Goal: Information Seeking & Learning: Learn about a topic

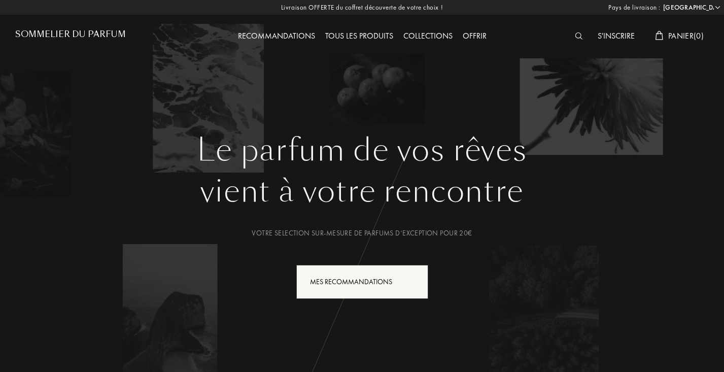
select select "FR"
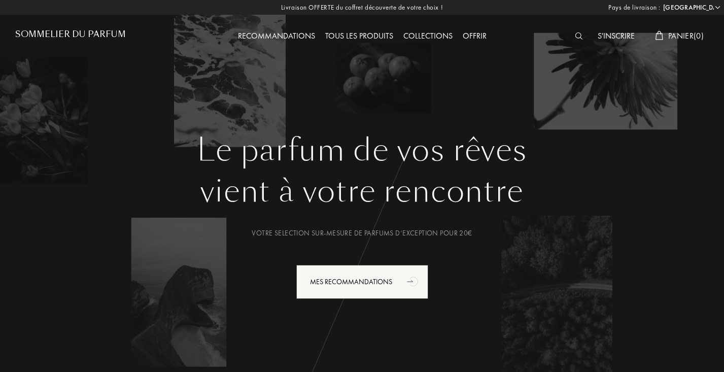
click at [608, 32] on div "S'inscrire" at bounding box center [616, 36] width 47 height 13
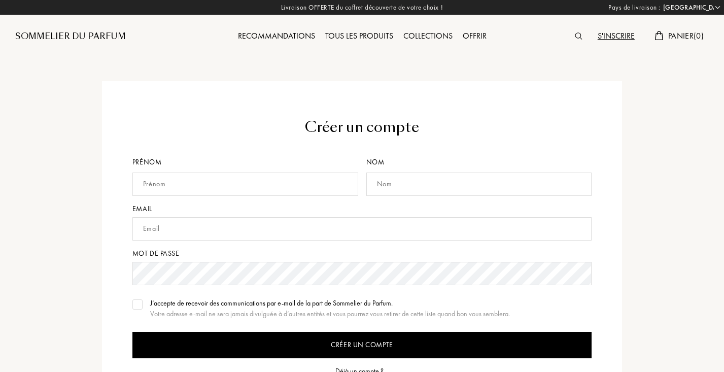
select select "FR"
click at [307, 86] on div "Créer un compte Prénom Nom Email Mot de passe J’accepte de recevoir des communi…" at bounding box center [362, 284] width 520 height 407
click at [94, 24] on div "Sommelier du Parfum" at bounding box center [102, 28] width 174 height 56
click at [378, 36] on div "Tous les produits" at bounding box center [359, 36] width 78 height 13
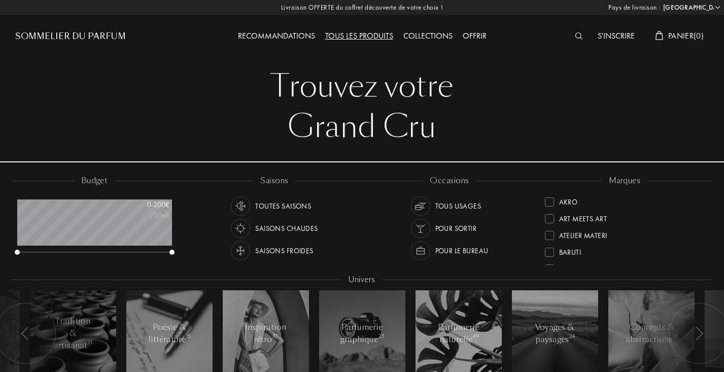
select select "FR"
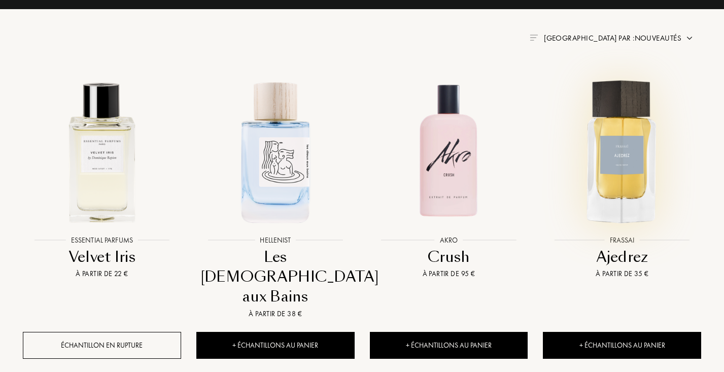
scroll to position [383, 0]
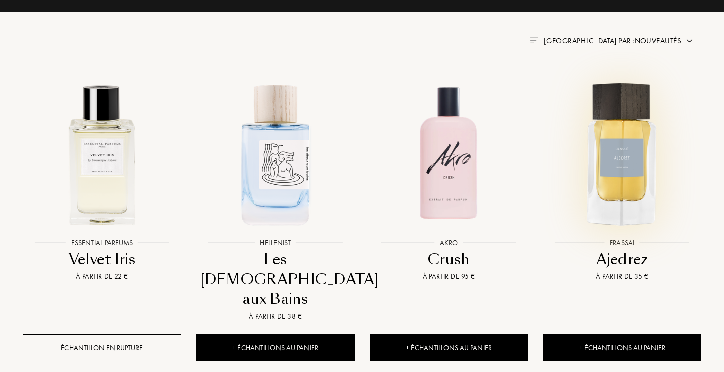
click at [609, 144] on img at bounding box center [622, 154] width 156 height 156
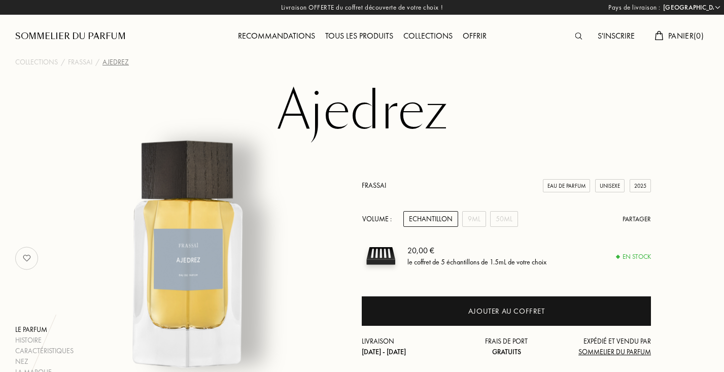
select select "FR"
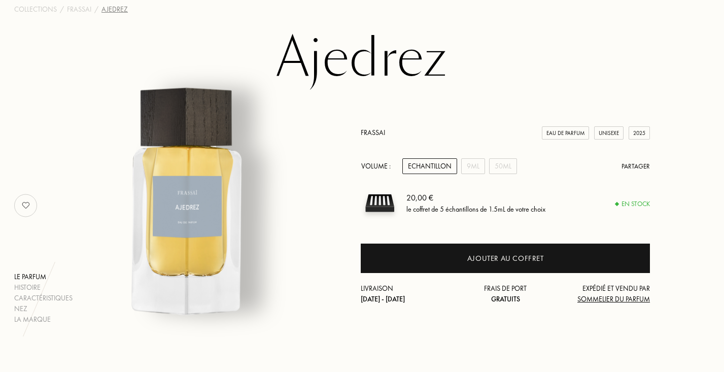
scroll to position [37, 1]
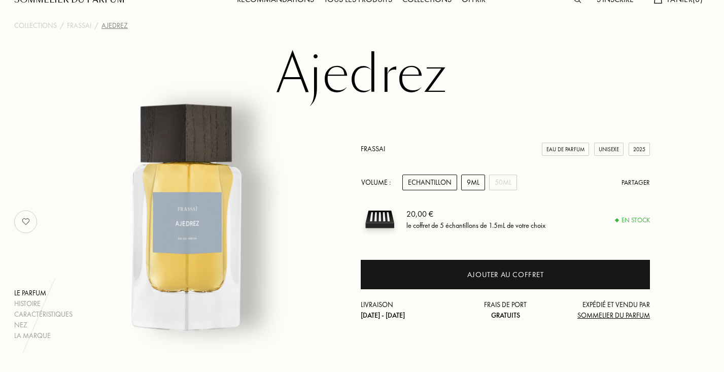
click at [478, 186] on div "9mL" at bounding box center [473, 183] width 24 height 16
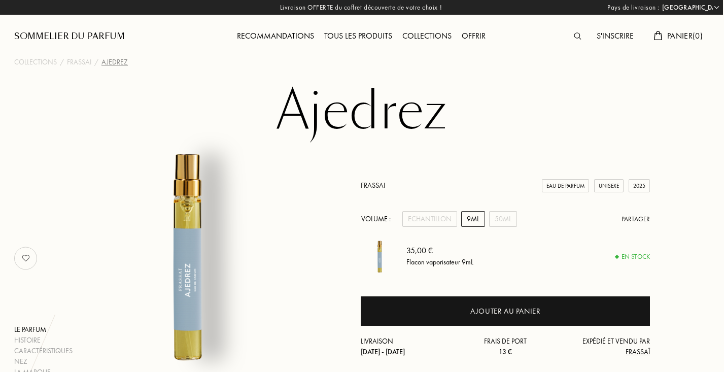
scroll to position [0, 1]
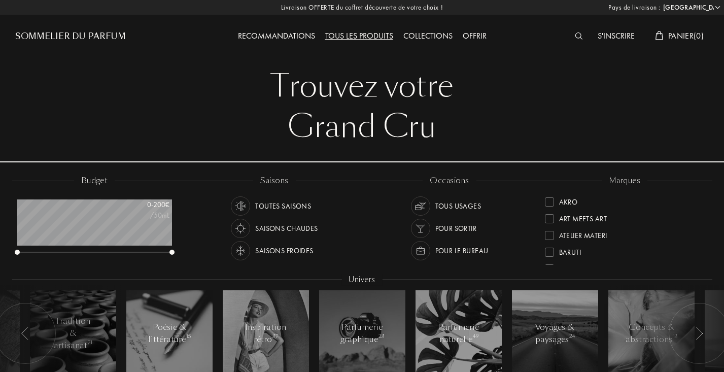
select select "FR"
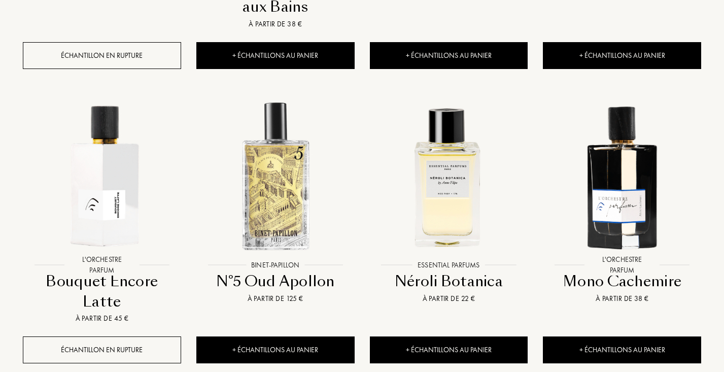
scroll to position [691, 0]
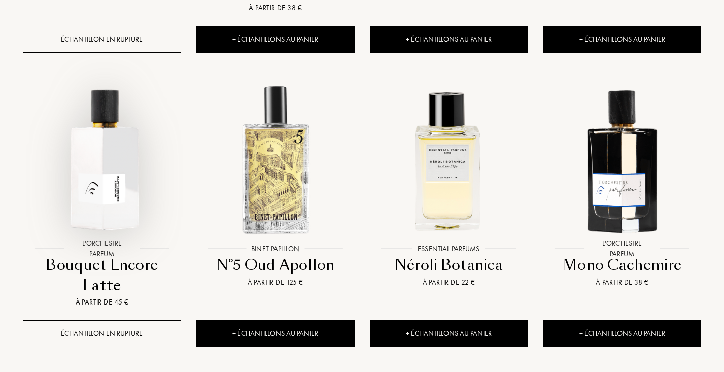
click at [117, 95] on img at bounding box center [102, 160] width 156 height 156
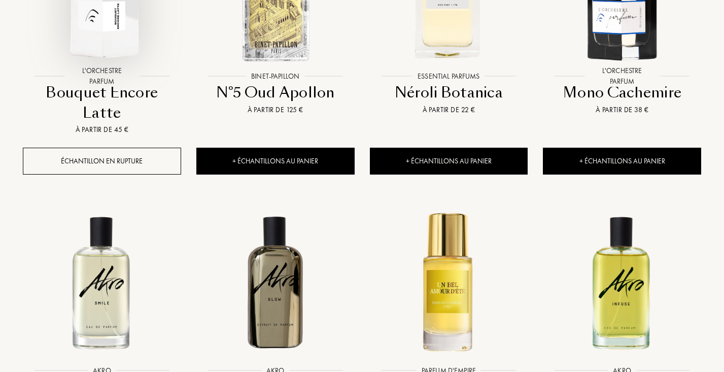
scroll to position [1006, 0]
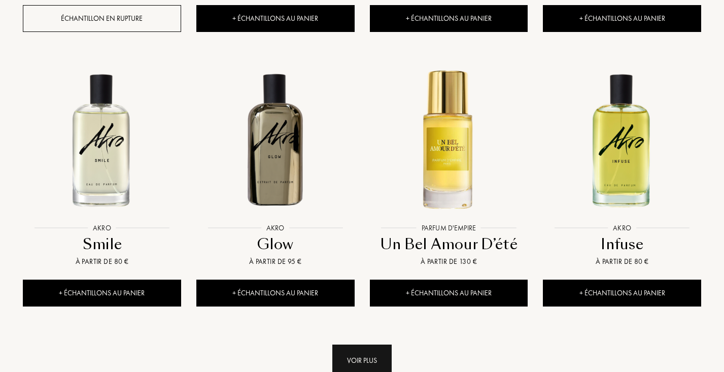
click at [380, 345] on div "Voir plus" at bounding box center [361, 361] width 59 height 32
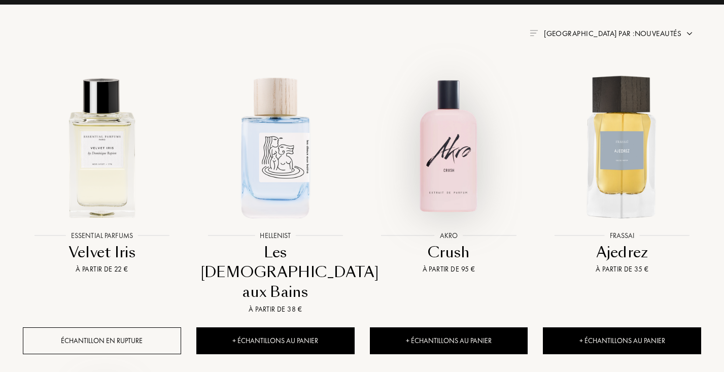
scroll to position [388, 0]
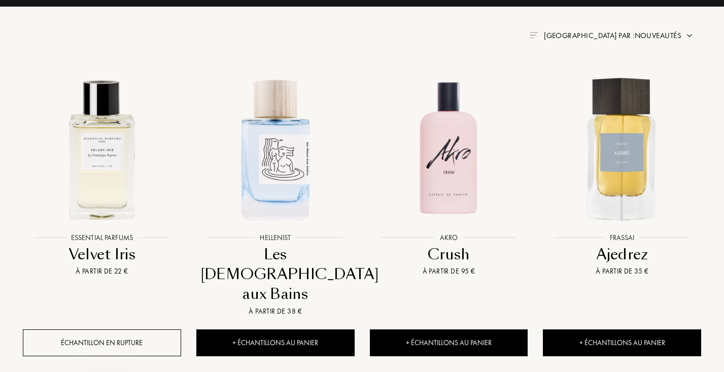
click at [663, 36] on span "Trier par : Nouveautés" at bounding box center [613, 35] width 138 height 10
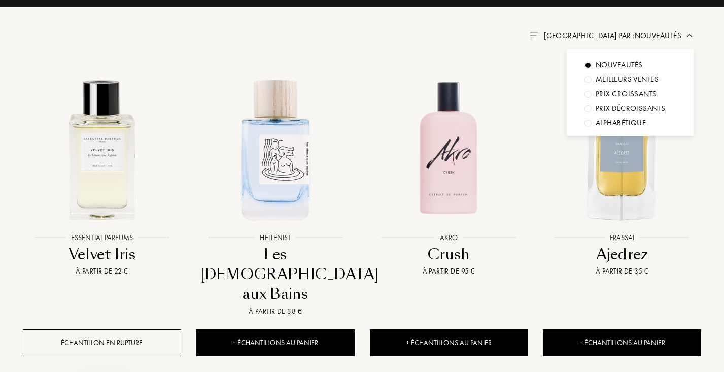
click at [648, 89] on div "Prix croissants" at bounding box center [626, 94] width 61 height 12
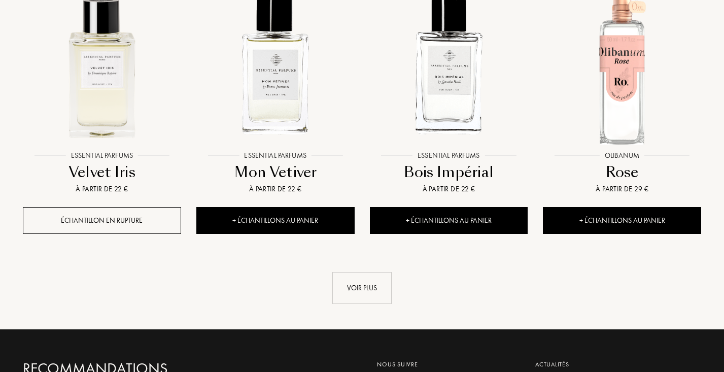
scroll to position [1021, 0]
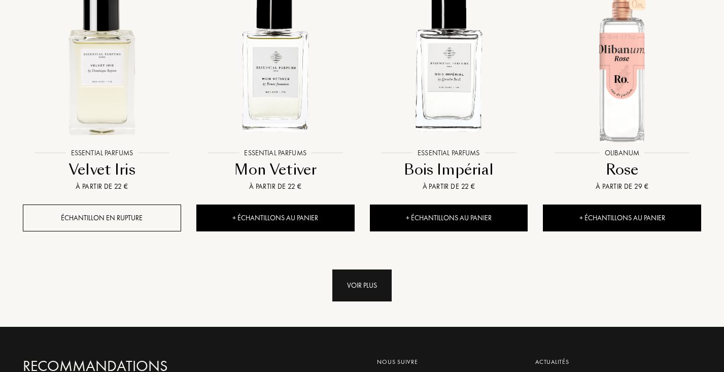
click at [351, 283] on div "Voir plus" at bounding box center [361, 285] width 59 height 32
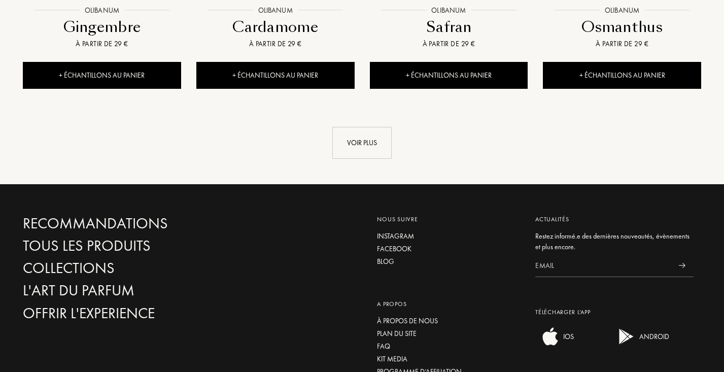
scroll to position [1948, 0]
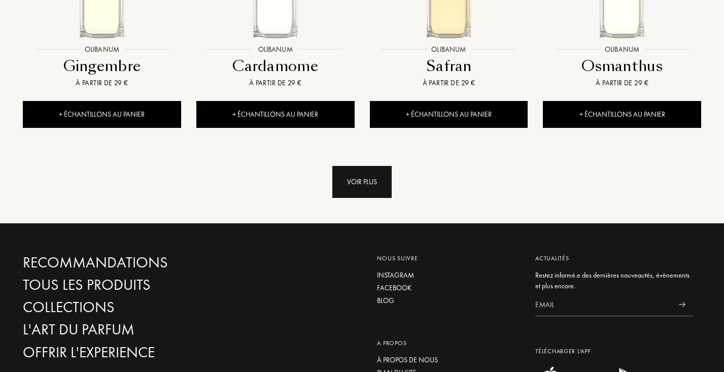
click at [352, 166] on div "Voir plus" at bounding box center [361, 182] width 59 height 32
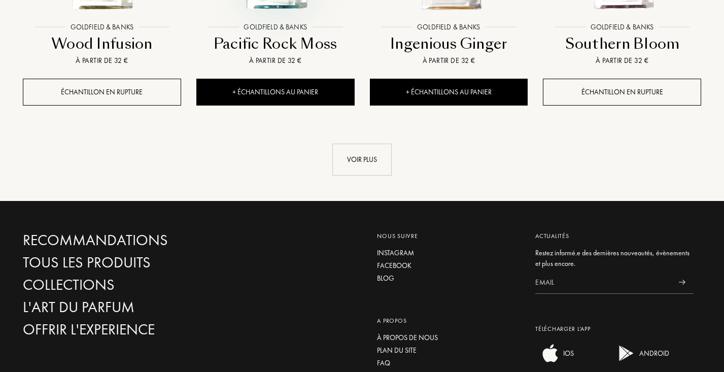
scroll to position [2799, 0]
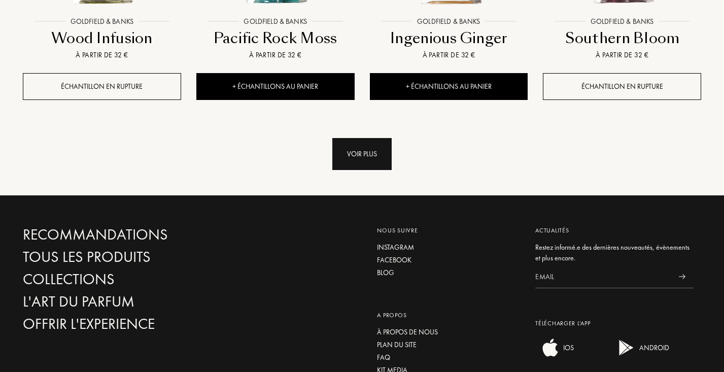
click at [366, 156] on div "Voir plus" at bounding box center [361, 154] width 59 height 32
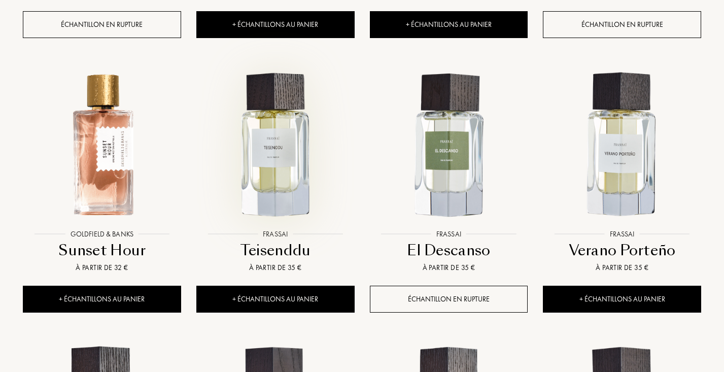
scroll to position [2862, 0]
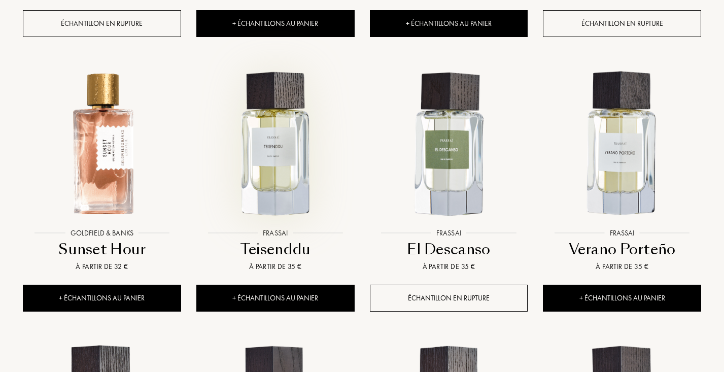
click at [275, 137] on img at bounding box center [275, 144] width 156 height 156
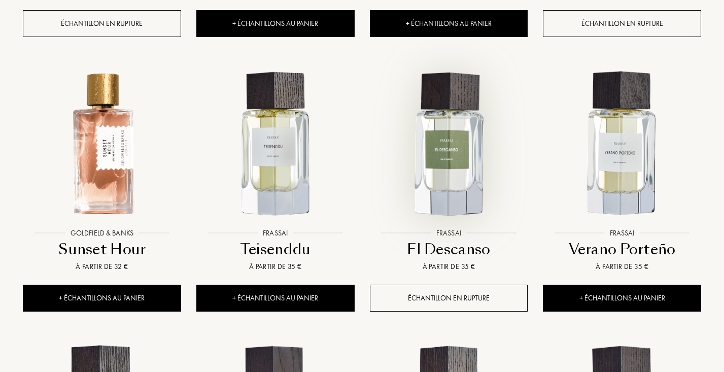
click at [457, 145] on img at bounding box center [449, 144] width 156 height 156
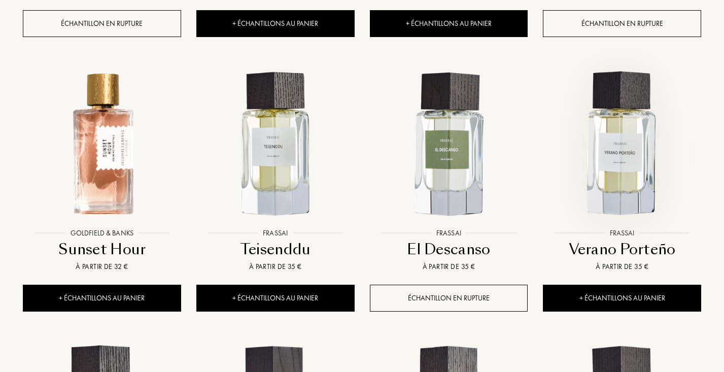
click at [610, 137] on img at bounding box center [622, 144] width 156 height 156
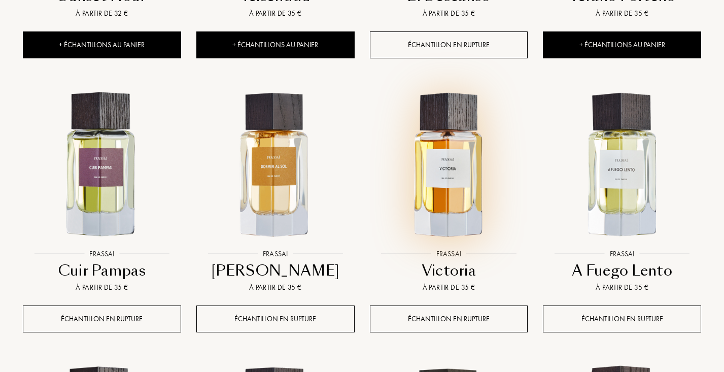
scroll to position [3120, 0]
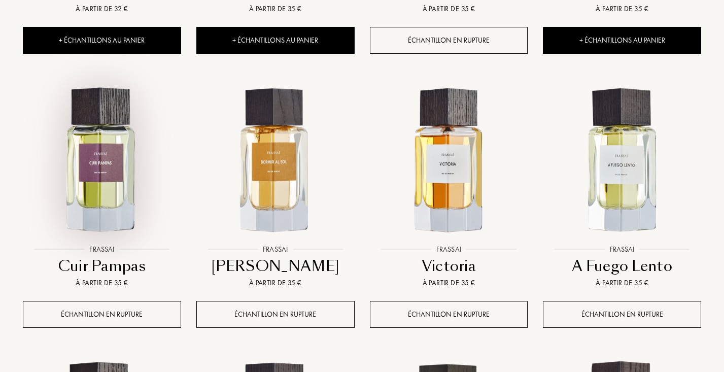
click at [120, 185] on img at bounding box center [102, 161] width 156 height 156
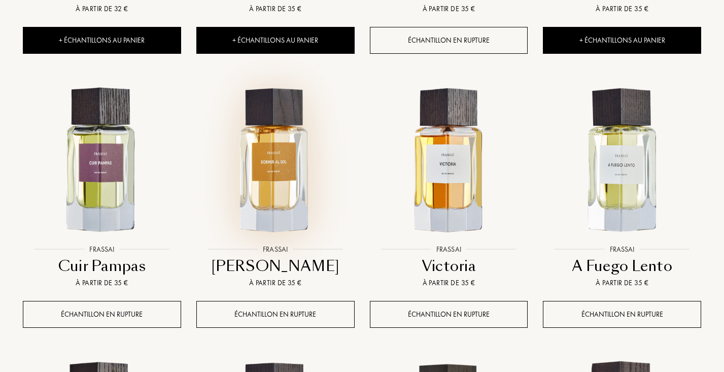
click at [295, 172] on img at bounding box center [275, 161] width 156 height 156
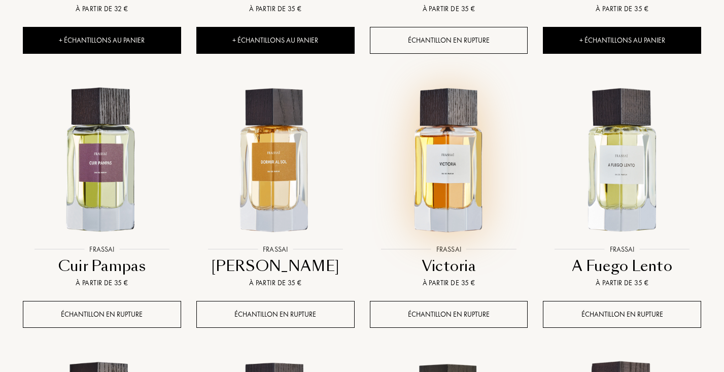
click at [461, 194] on img at bounding box center [449, 161] width 156 height 156
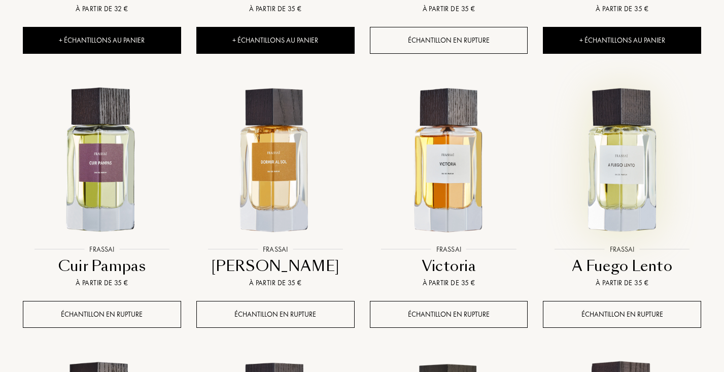
click at [619, 155] on img at bounding box center [622, 161] width 156 height 156
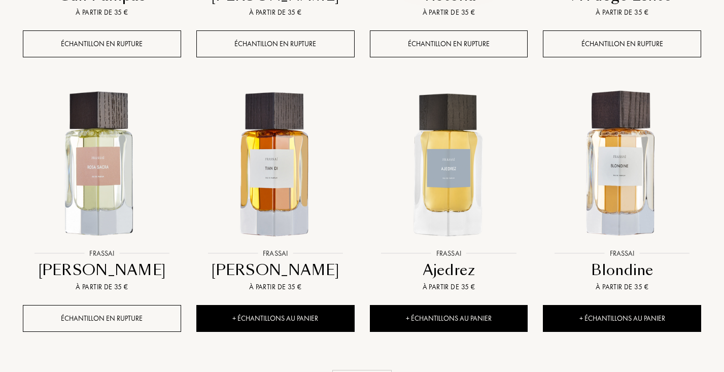
scroll to position [3392, 0]
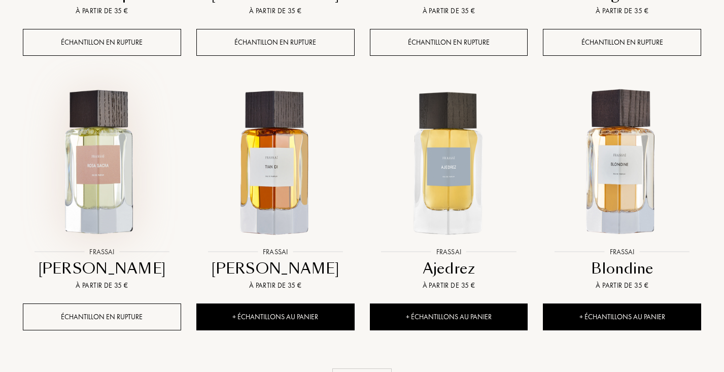
click at [113, 170] on img at bounding box center [102, 163] width 156 height 156
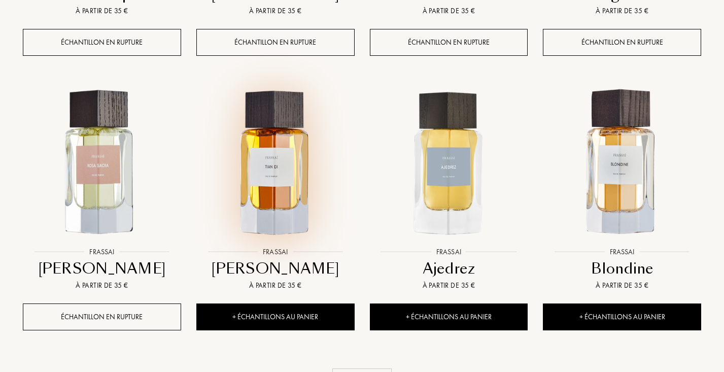
click at [273, 172] on img at bounding box center [275, 163] width 156 height 156
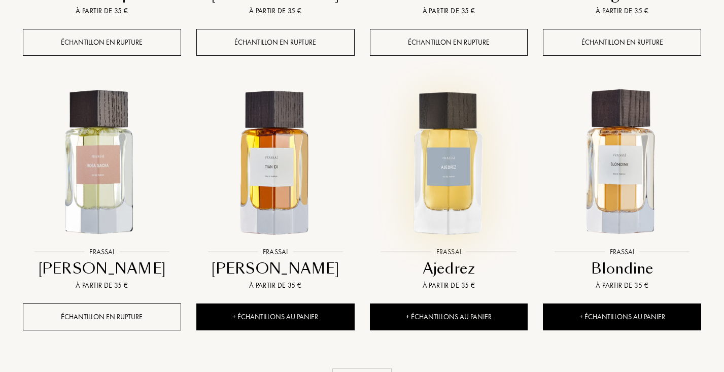
click at [440, 155] on img at bounding box center [449, 163] width 156 height 156
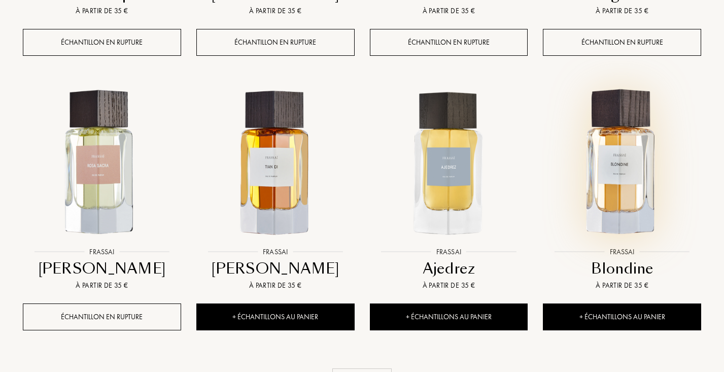
click at [629, 151] on img at bounding box center [622, 163] width 156 height 156
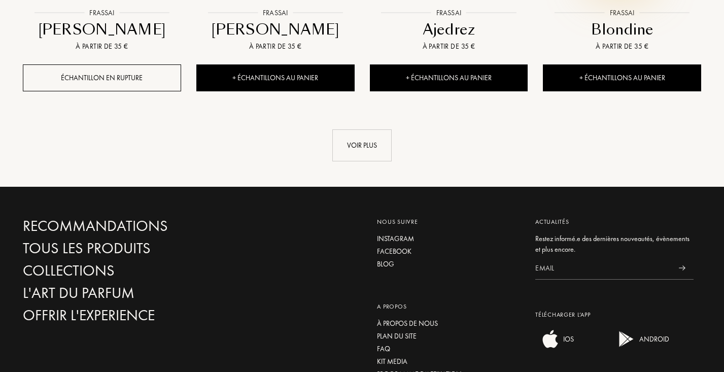
scroll to position [3634, 0]
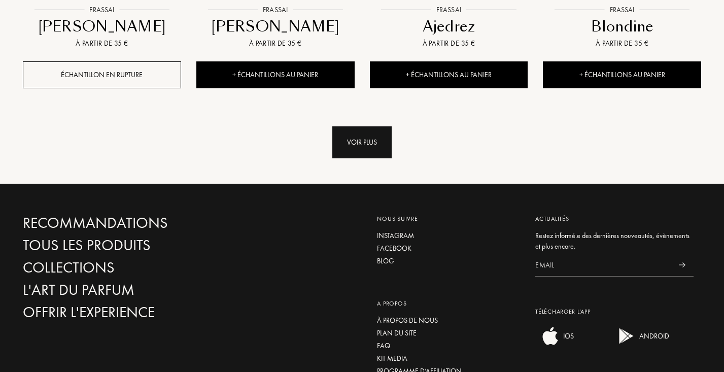
click at [352, 139] on div "Voir plus" at bounding box center [361, 142] width 59 height 32
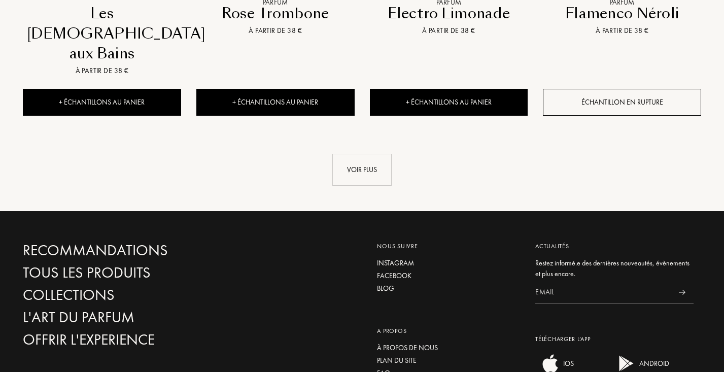
scroll to position [4532, 0]
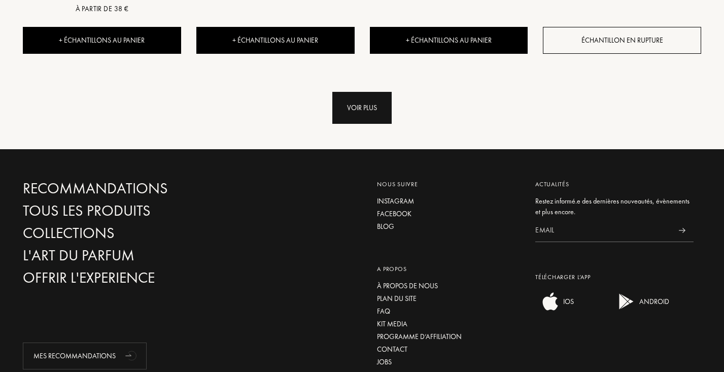
click at [344, 92] on div "Voir plus" at bounding box center [361, 108] width 59 height 32
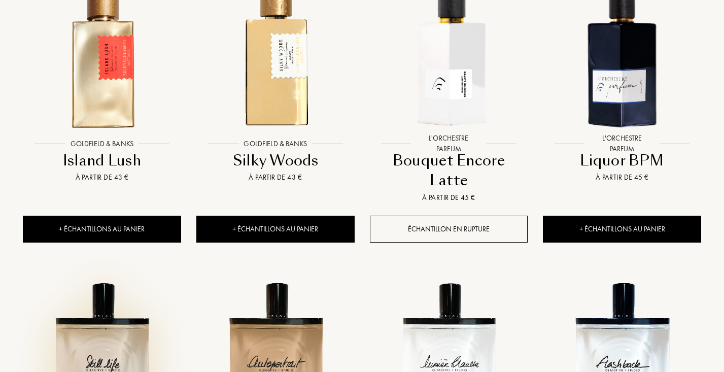
scroll to position [4907, 0]
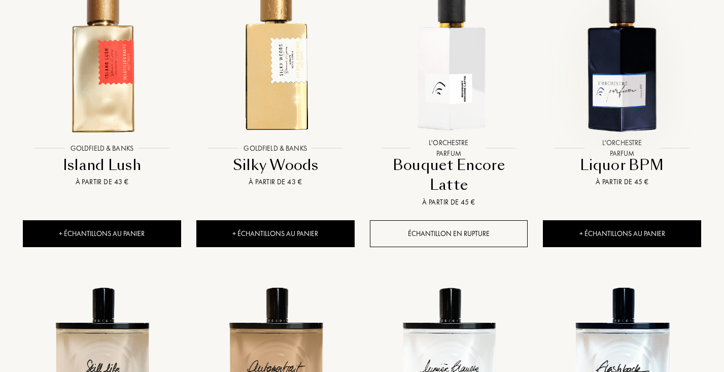
click at [615, 47] on img at bounding box center [622, 60] width 156 height 156
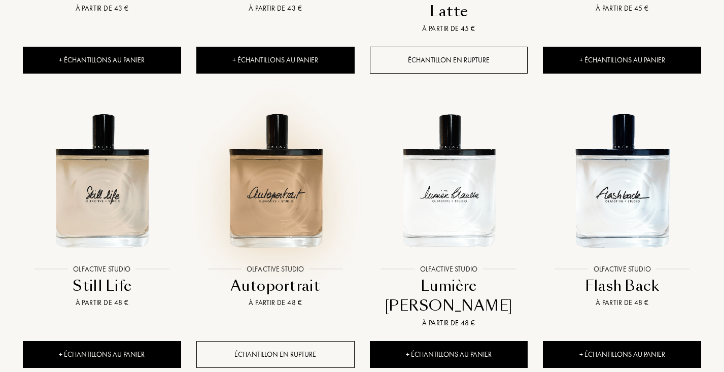
scroll to position [5084, 0]
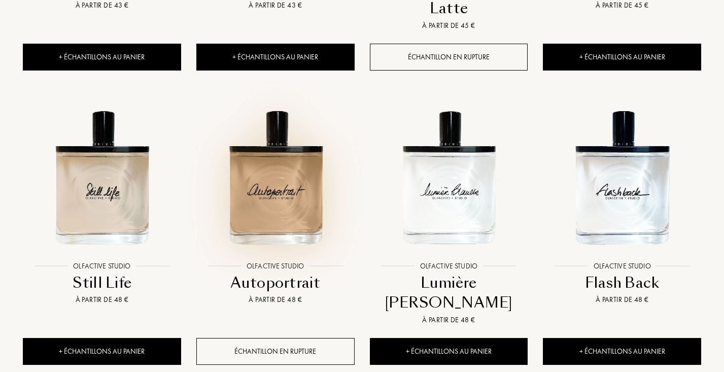
click at [260, 161] on img at bounding box center [275, 177] width 156 height 156
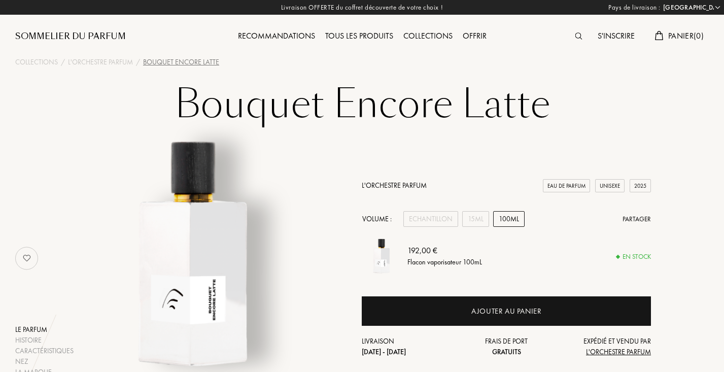
select select "FR"
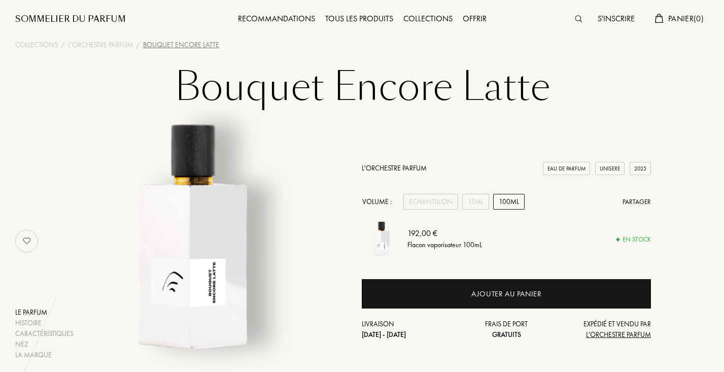
scroll to position [20, 0]
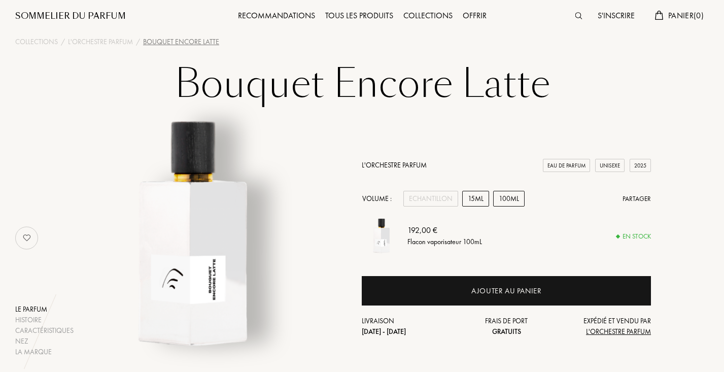
click at [476, 203] on div "15mL" at bounding box center [475, 199] width 27 height 16
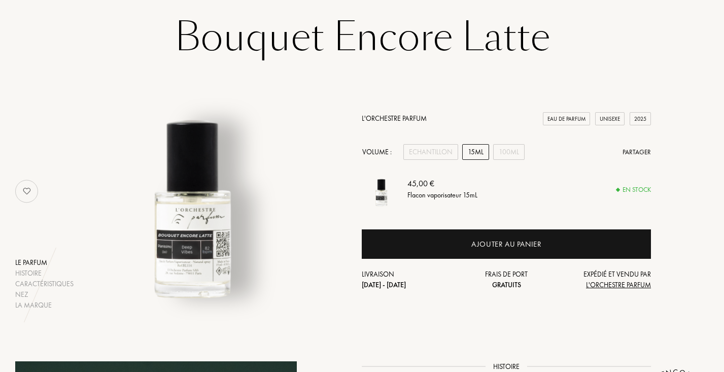
scroll to position [68, 0]
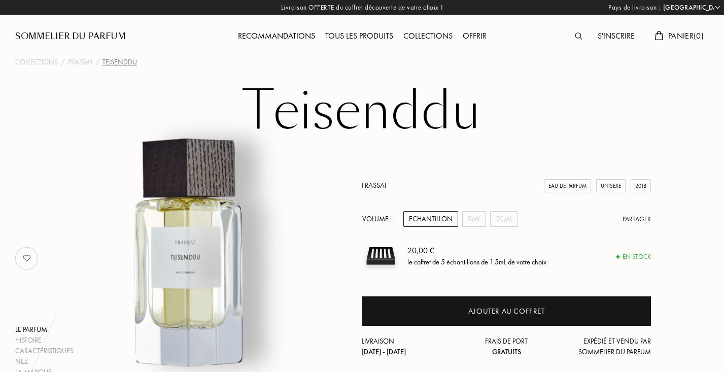
select select "FR"
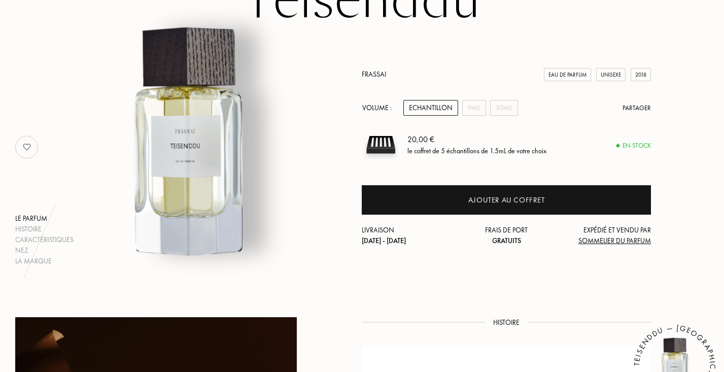
scroll to position [111, 1]
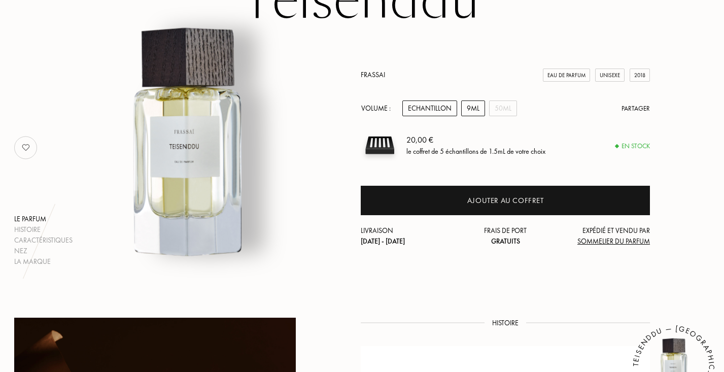
click at [473, 109] on div "9mL" at bounding box center [473, 108] width 24 height 16
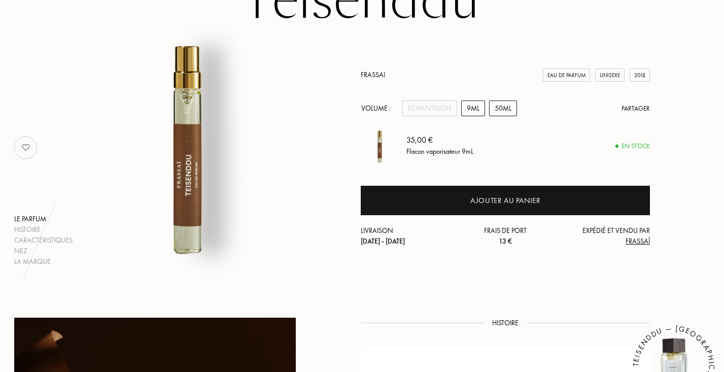
click at [498, 107] on div "50mL" at bounding box center [503, 108] width 28 height 16
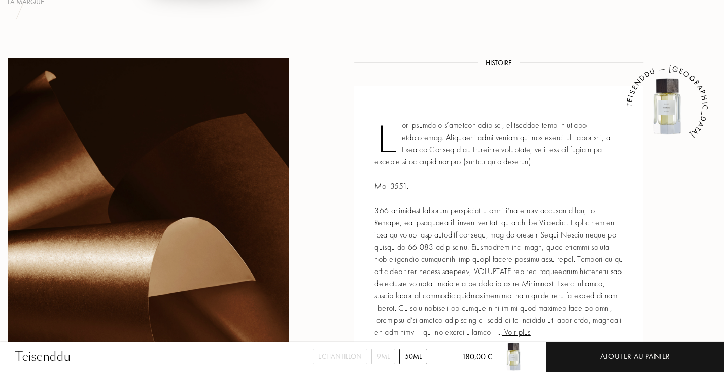
scroll to position [337, 8]
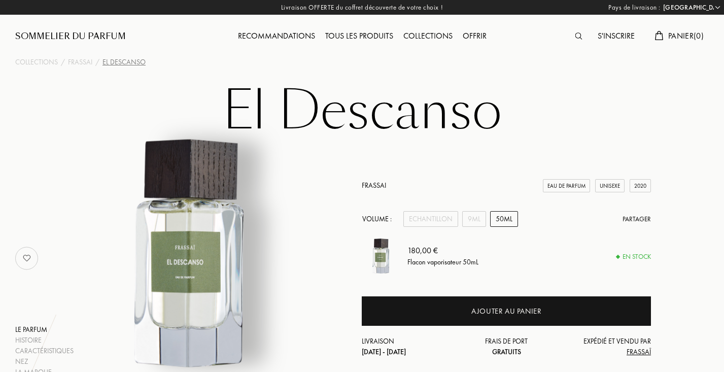
select select "FR"
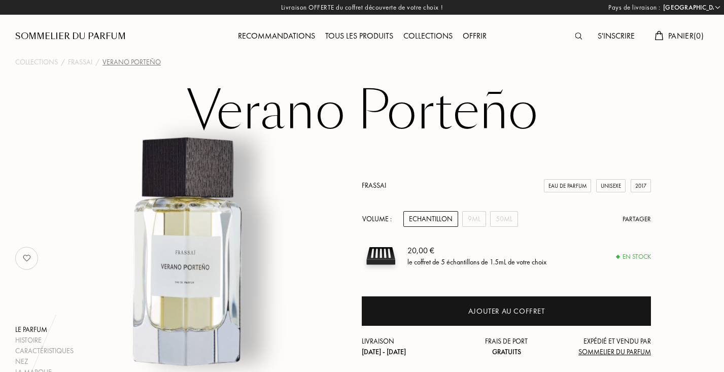
select select "FR"
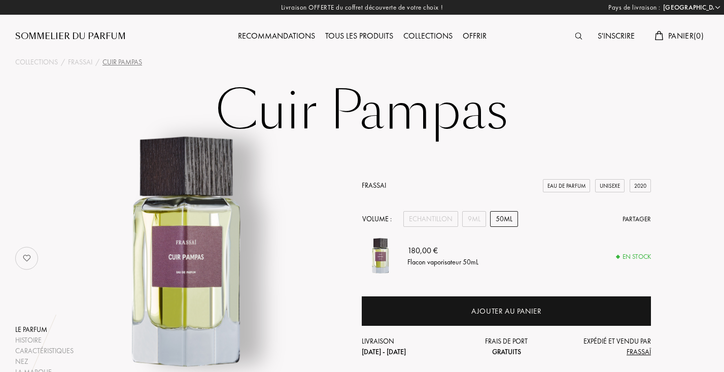
select select "FR"
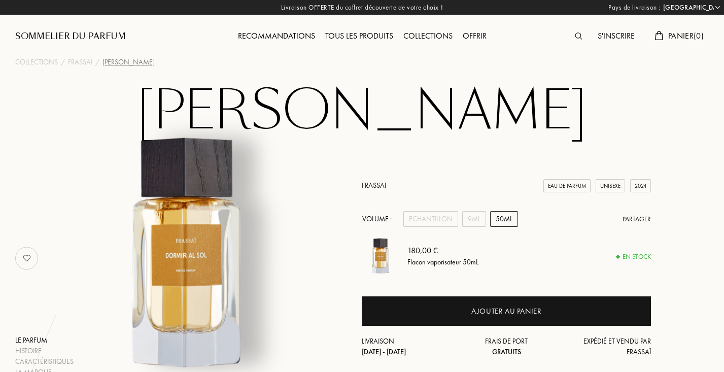
select select "FR"
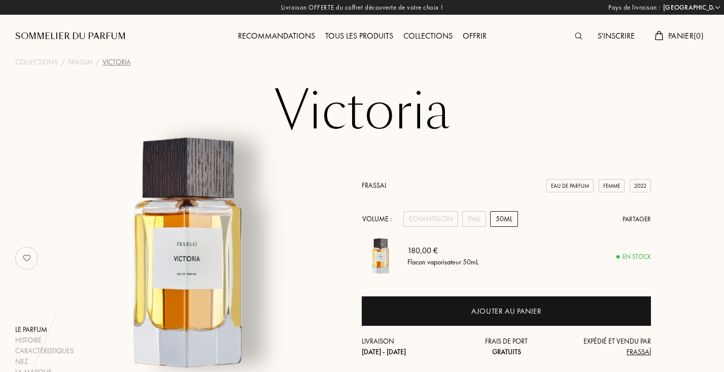
select select "FR"
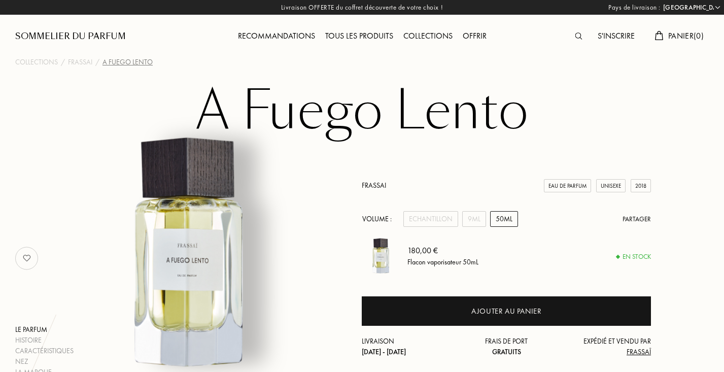
select select "FR"
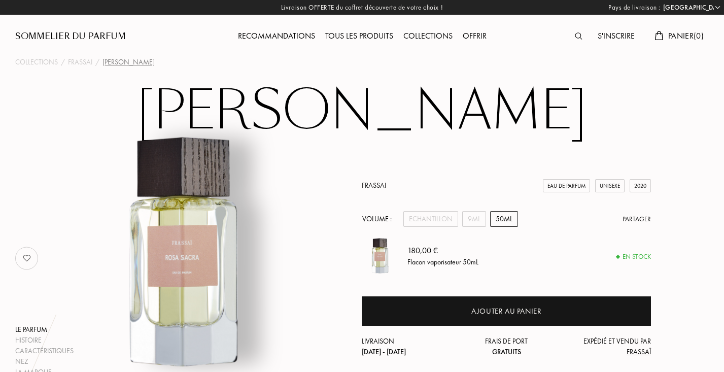
select select "FR"
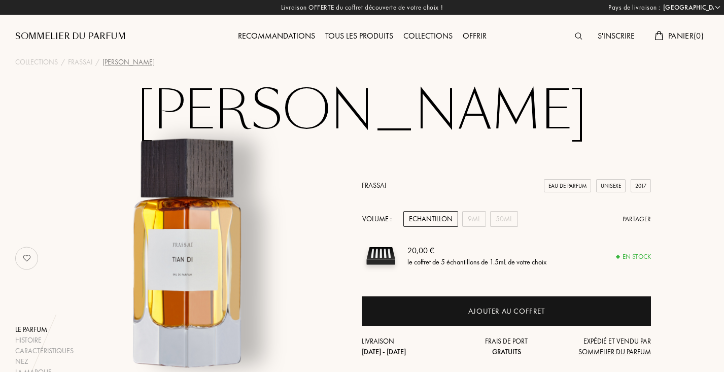
select select "FR"
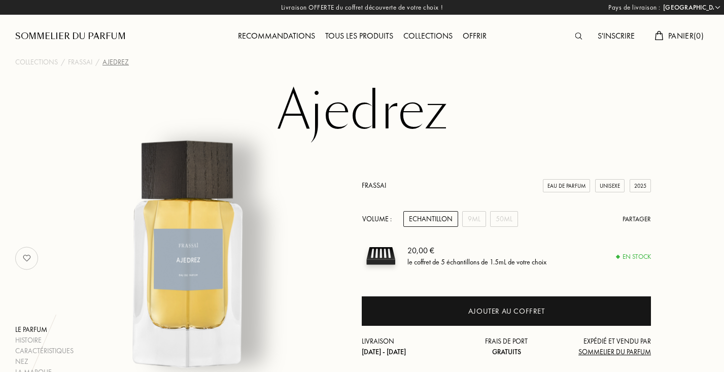
select select "FR"
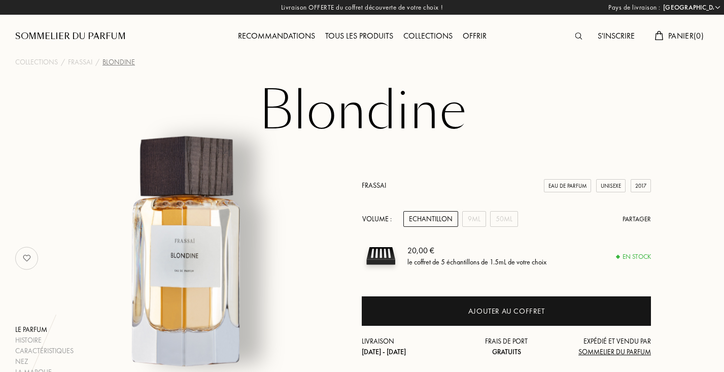
select select "FR"
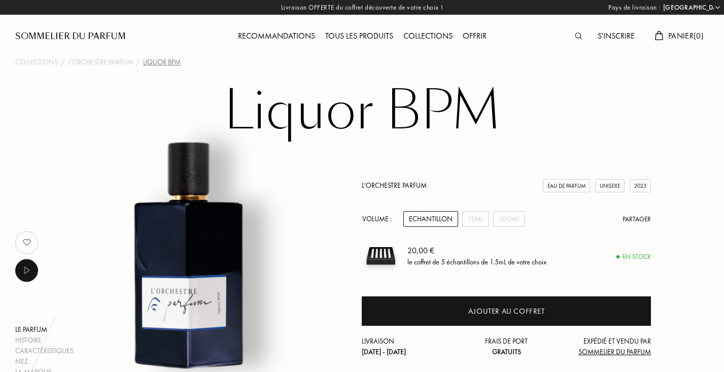
select select "FR"
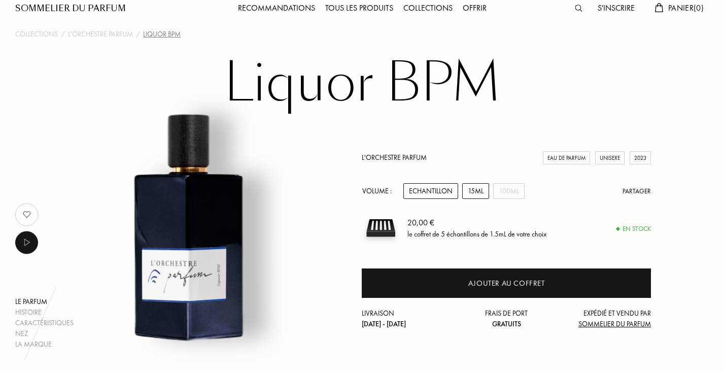
click at [477, 190] on div "15mL" at bounding box center [475, 191] width 27 height 16
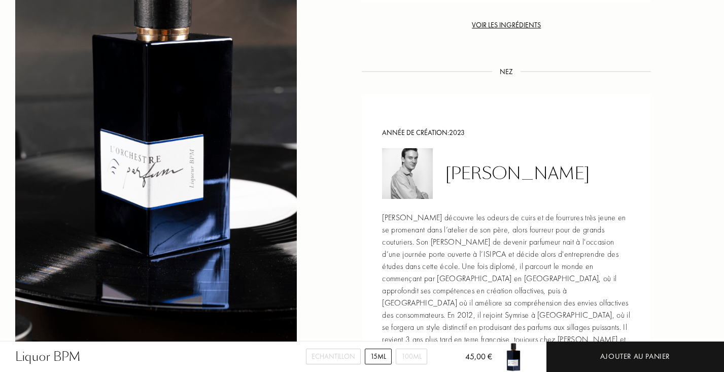
scroll to position [1027, 0]
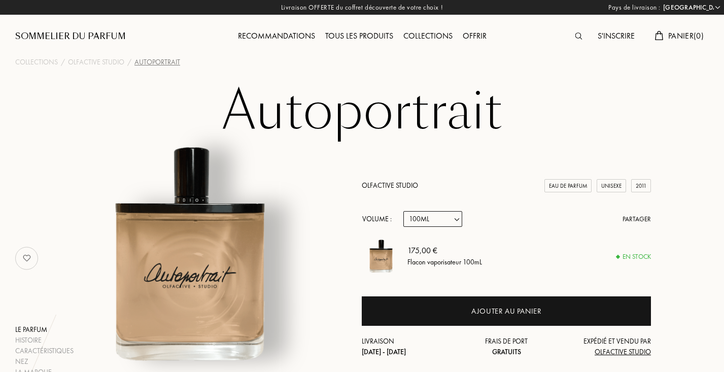
select select "FR"
select select "3"
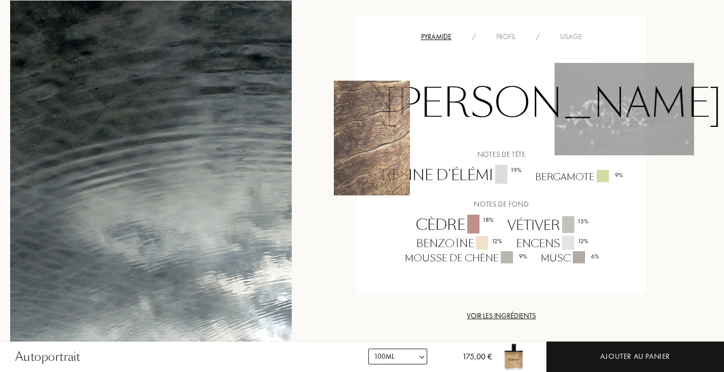
scroll to position [766, 5]
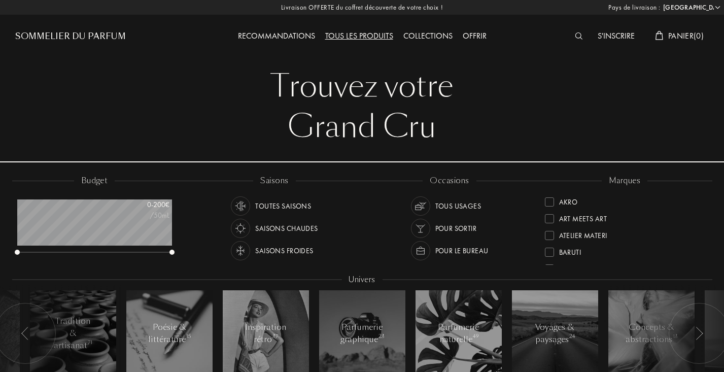
select select "FR"
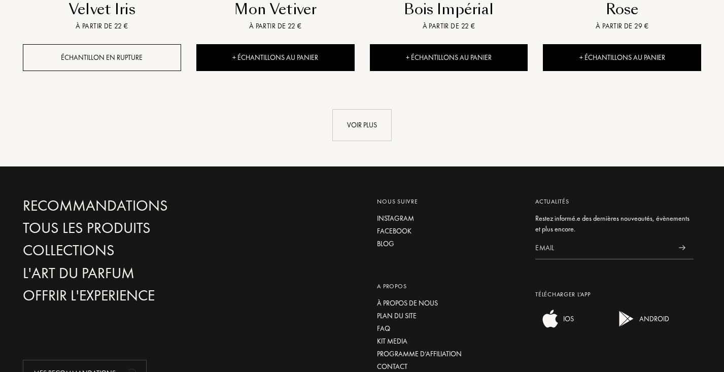
scroll to position [1078, 0]
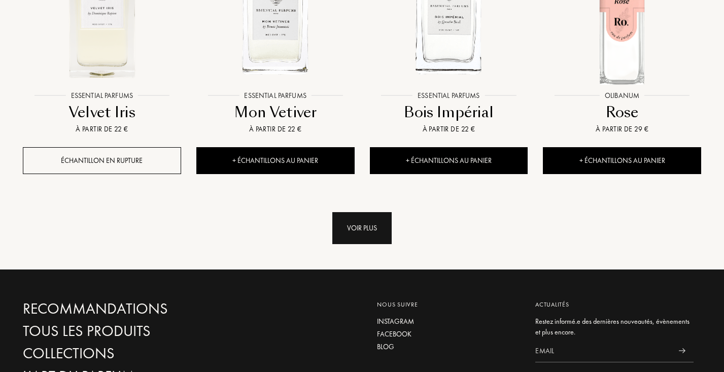
click at [366, 230] on div "Voir plus" at bounding box center [361, 228] width 59 height 32
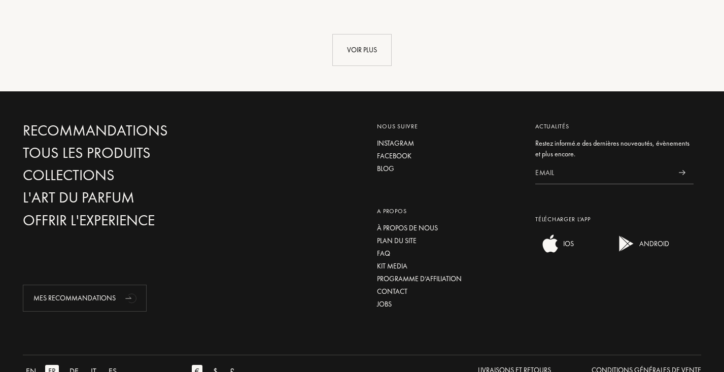
scroll to position [2019, 0]
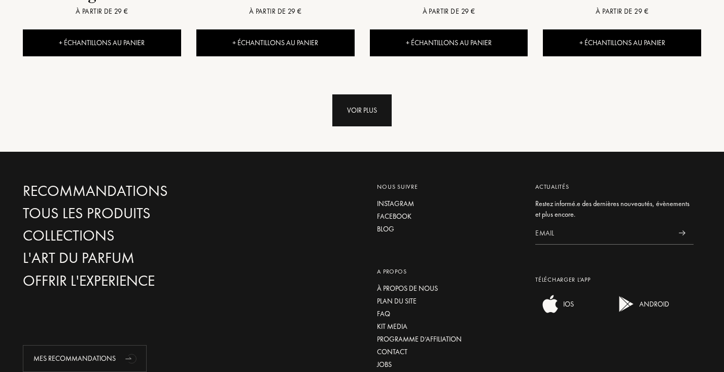
click at [366, 114] on div "Voir plus" at bounding box center [361, 110] width 59 height 32
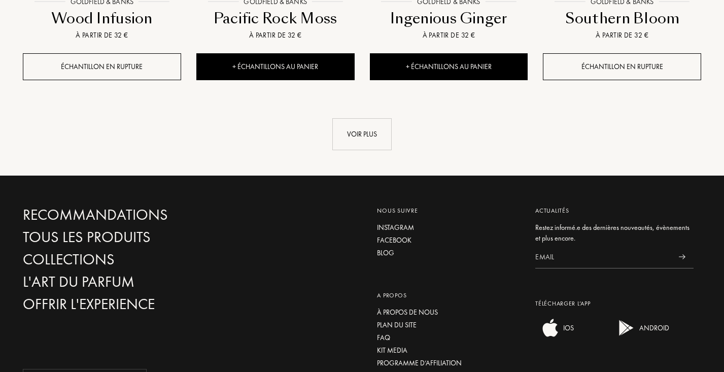
scroll to position [2811, 0]
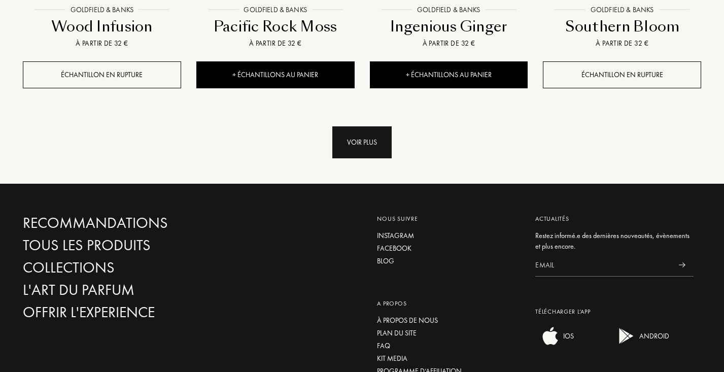
click at [381, 153] on div "Voir plus" at bounding box center [361, 142] width 59 height 32
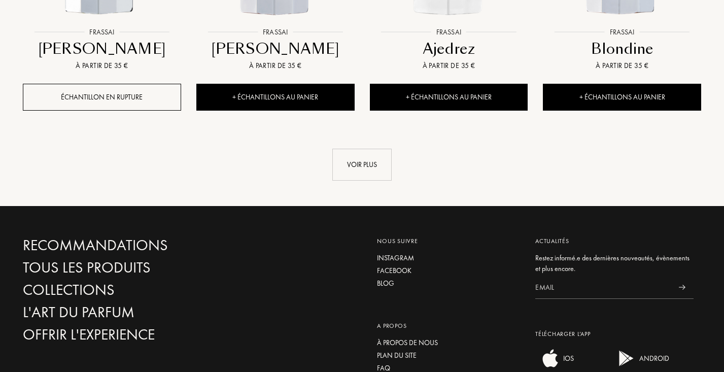
scroll to position [3630, 0]
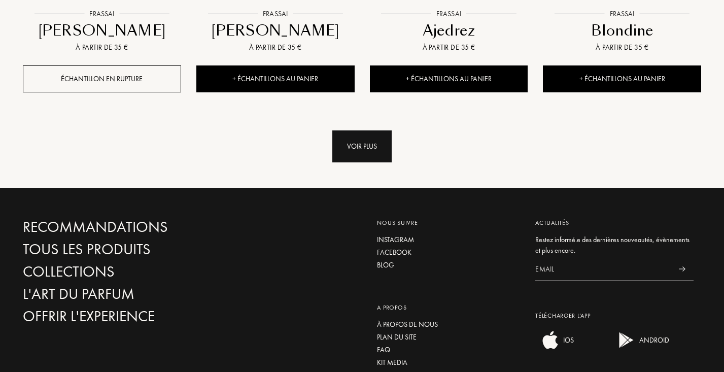
click at [357, 156] on div "Voir plus" at bounding box center [361, 146] width 59 height 32
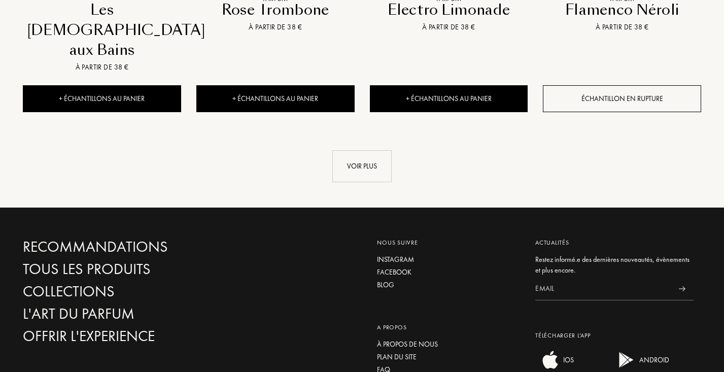
scroll to position [4487, 0]
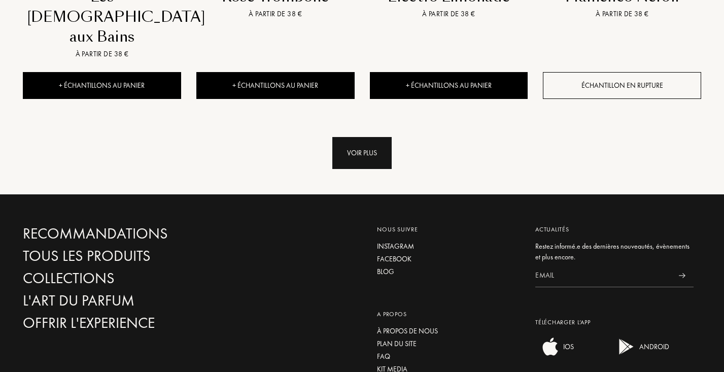
click at [339, 137] on div "Voir plus" at bounding box center [361, 153] width 59 height 32
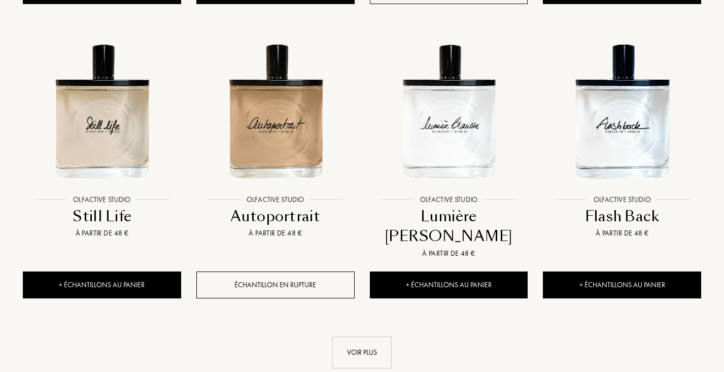
scroll to position [5150, 0]
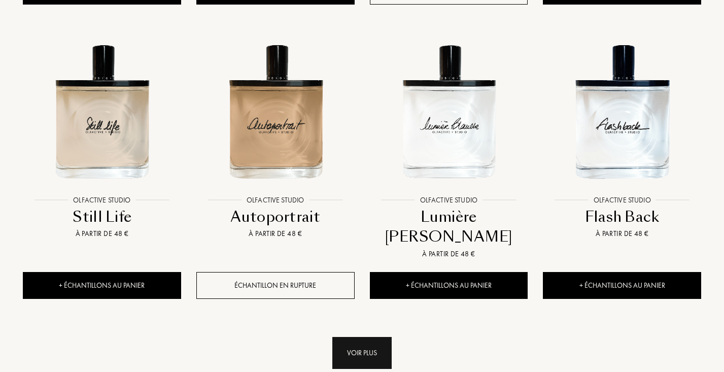
click at [356, 337] on div "Voir plus" at bounding box center [361, 353] width 59 height 32
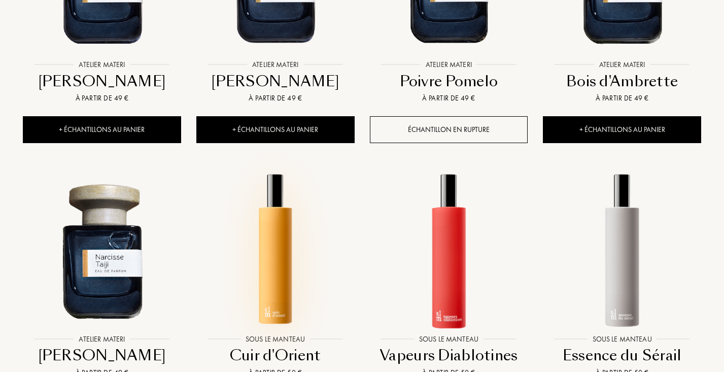
scroll to position [5855, 0]
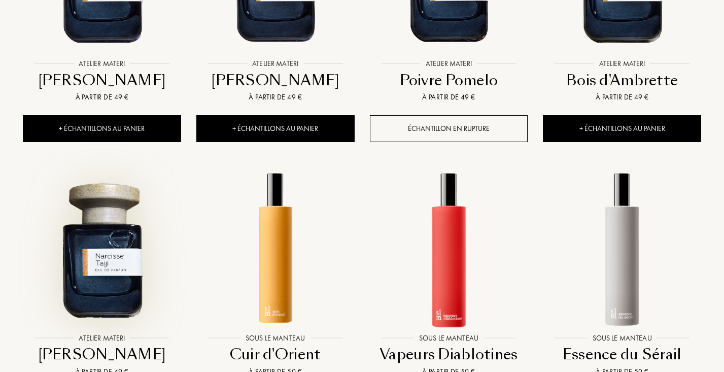
click at [112, 177] on img at bounding box center [102, 249] width 156 height 156
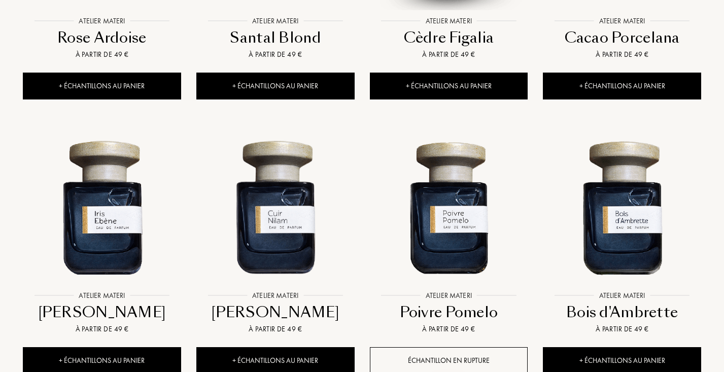
scroll to position [5621, 0]
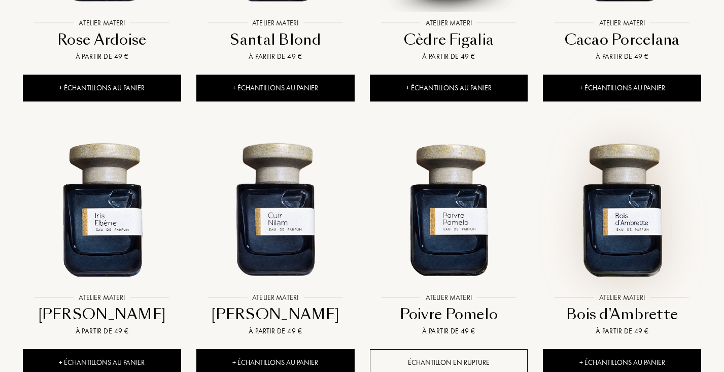
click at [623, 134] on img at bounding box center [622, 208] width 156 height 156
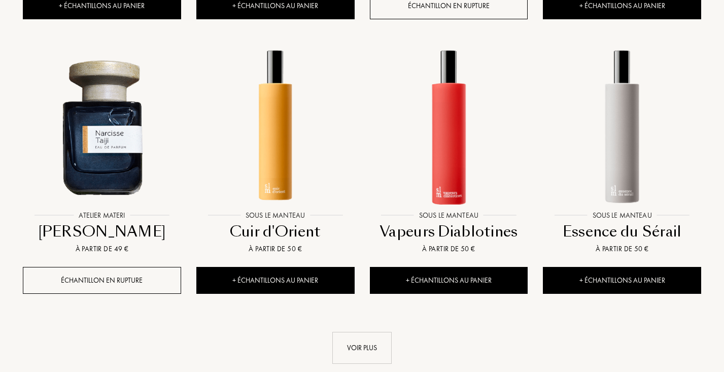
scroll to position [5979, 0]
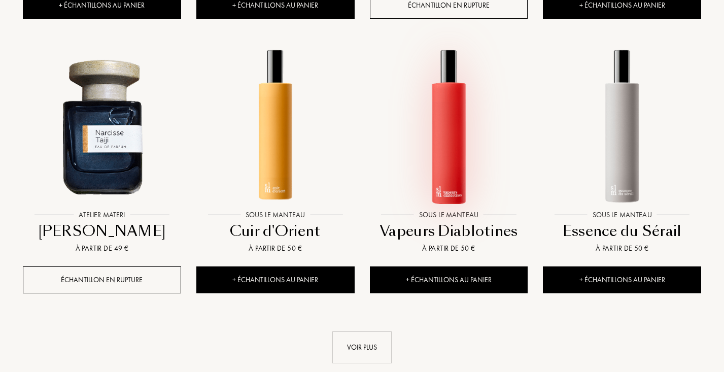
click at [465, 79] on img at bounding box center [449, 126] width 156 height 156
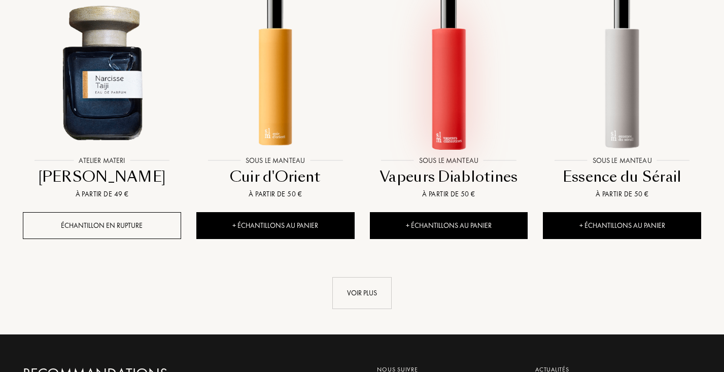
scroll to position [6050, 0]
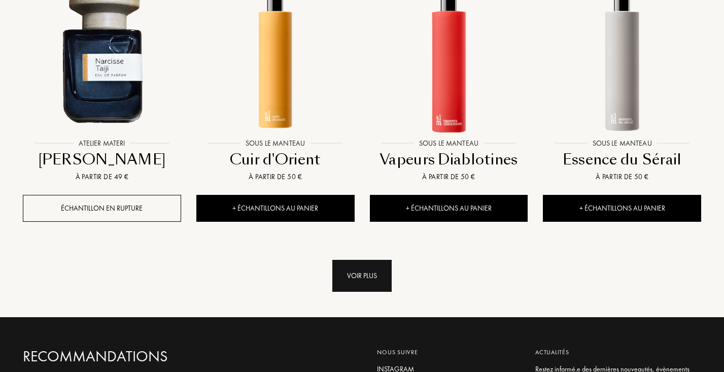
click at [373, 260] on div "Voir plus" at bounding box center [361, 276] width 59 height 32
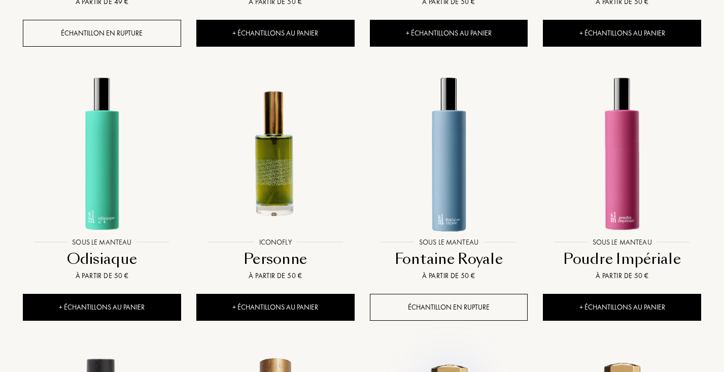
scroll to position [6224, 0]
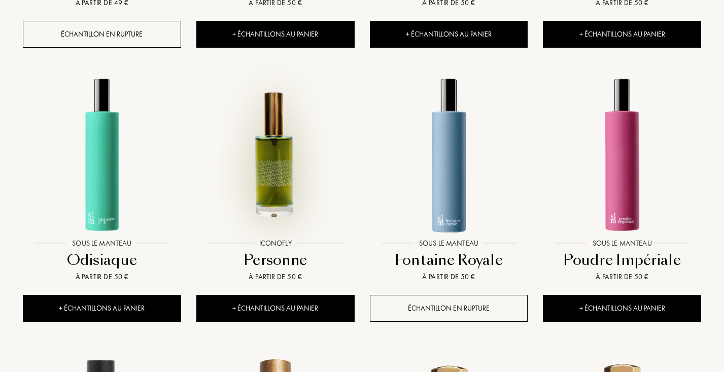
click at [282, 102] on img at bounding box center [275, 155] width 156 height 156
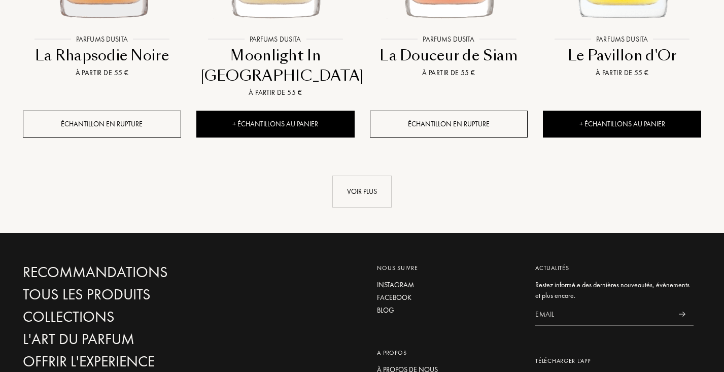
scroll to position [6982, 0]
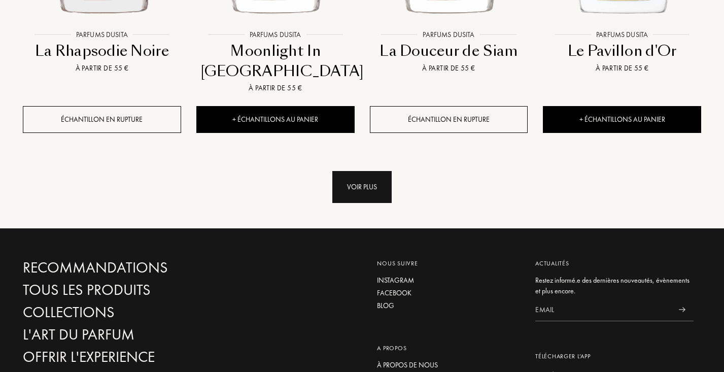
click at [349, 171] on div "Voir plus" at bounding box center [361, 187] width 59 height 32
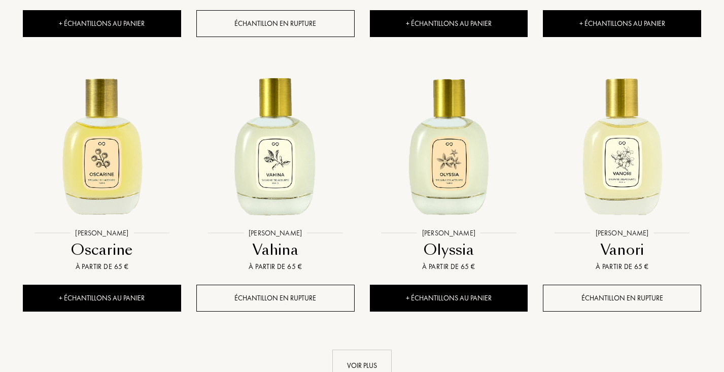
scroll to position [7632, 0]
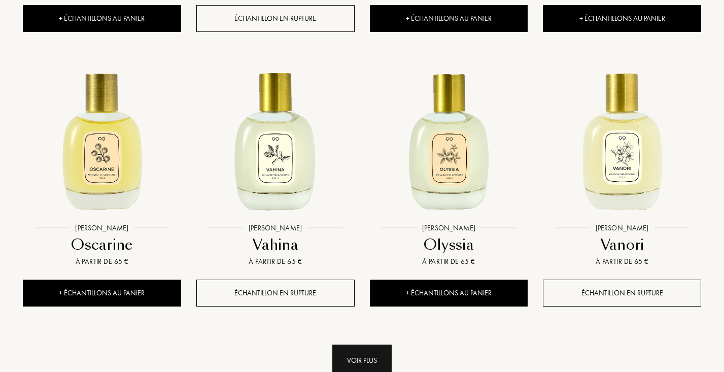
click at [353, 345] on div "Voir plus" at bounding box center [361, 361] width 59 height 32
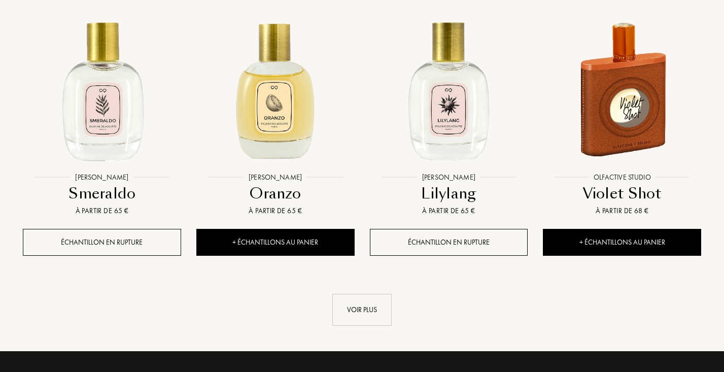
scroll to position [8503, 0]
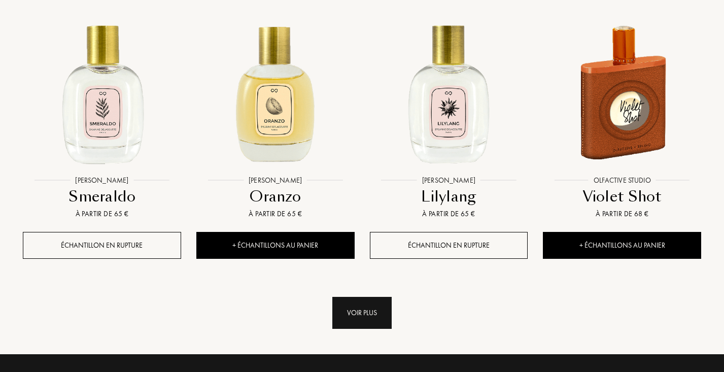
click at [377, 297] on div "Voir plus" at bounding box center [361, 313] width 59 height 32
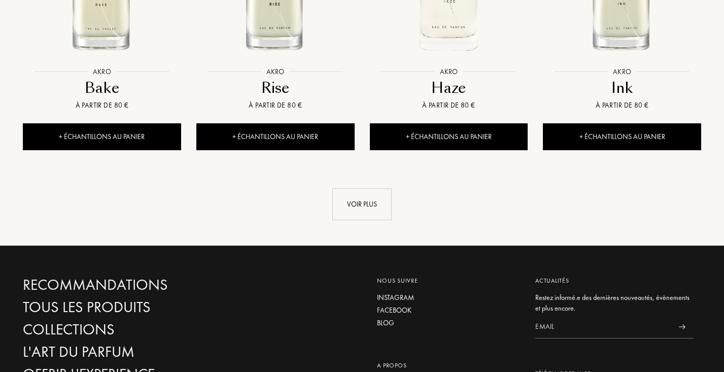
scroll to position [9451, 0]
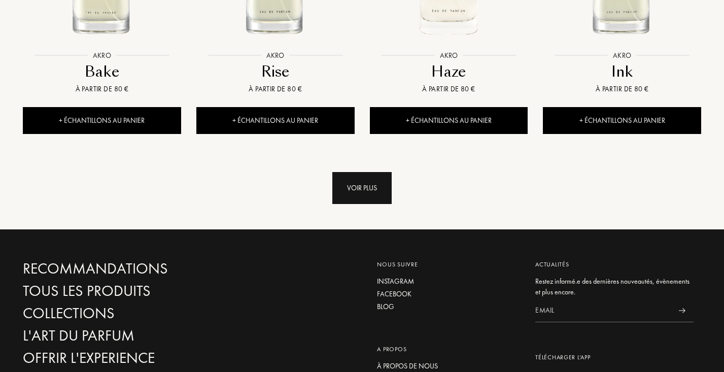
click at [364, 172] on div "Voir plus" at bounding box center [361, 188] width 59 height 32
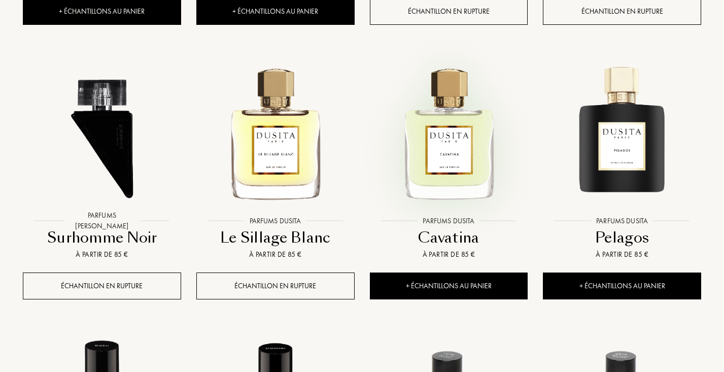
scroll to position [9831, 0]
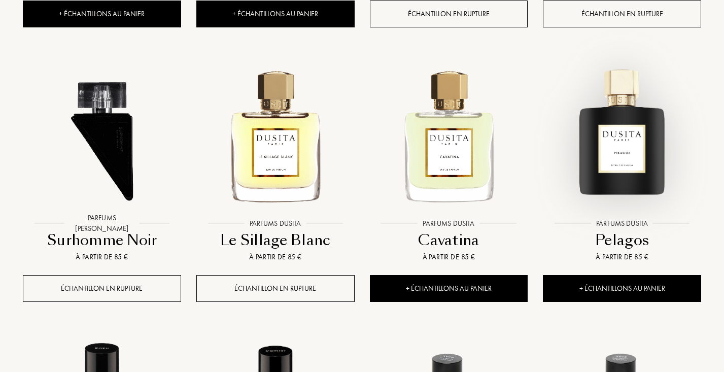
click at [583, 70] on img at bounding box center [622, 134] width 156 height 156
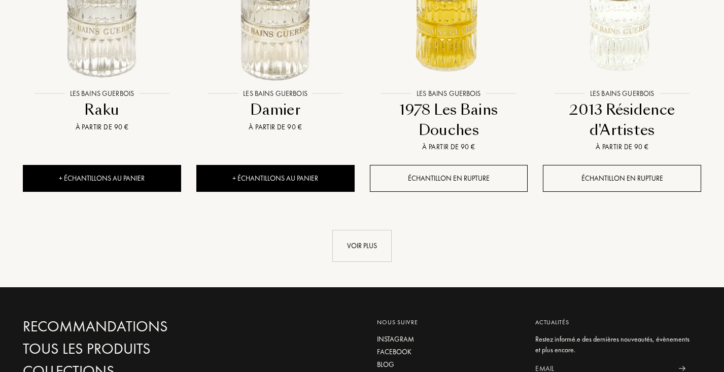
scroll to position [10282, 0]
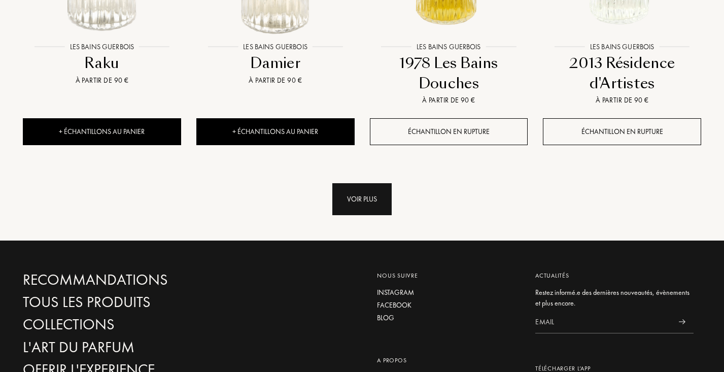
click at [384, 183] on div "Voir plus" at bounding box center [361, 199] width 59 height 32
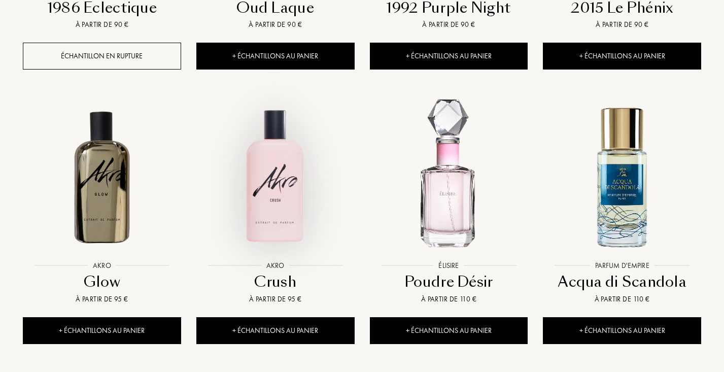
scroll to position [10915, 0]
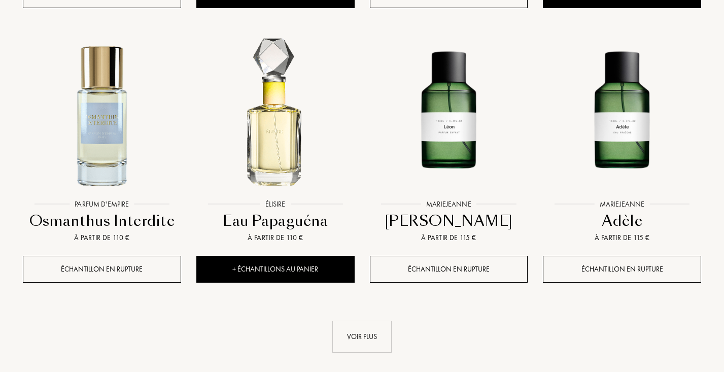
scroll to position [11832, 0]
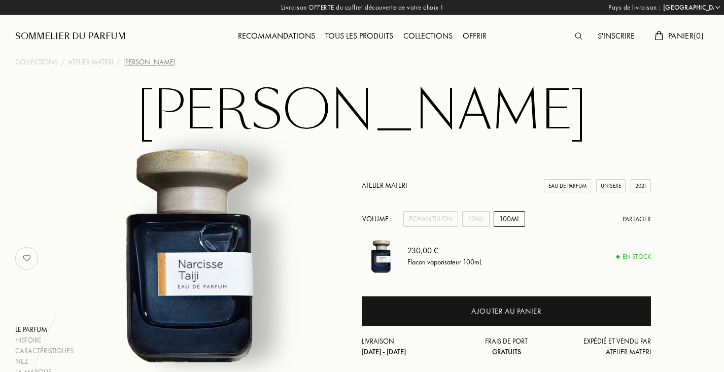
select select "FR"
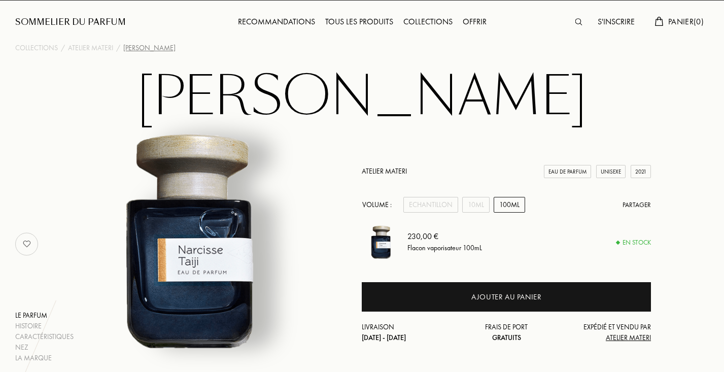
scroll to position [17, 0]
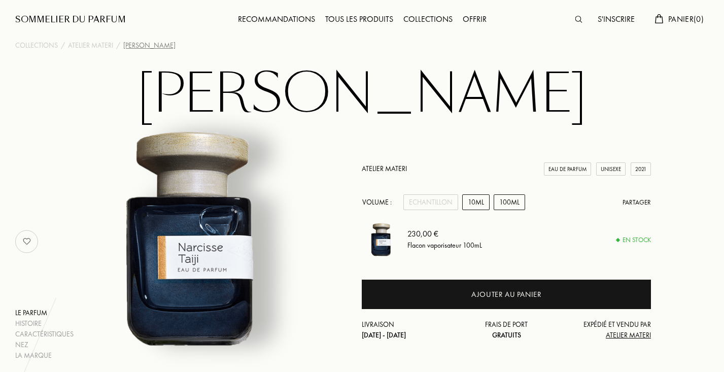
click at [473, 197] on div "10mL" at bounding box center [475, 202] width 27 height 16
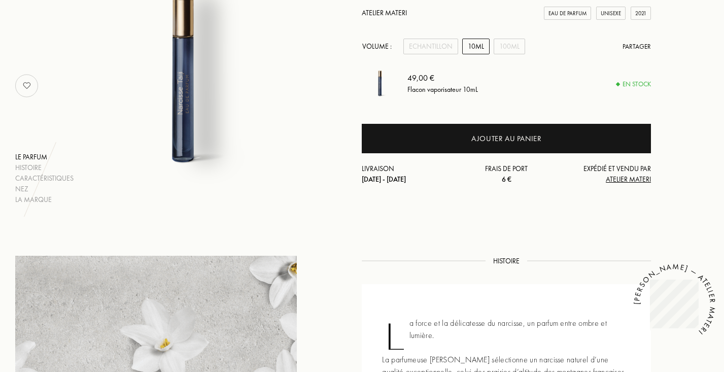
scroll to position [174, 0]
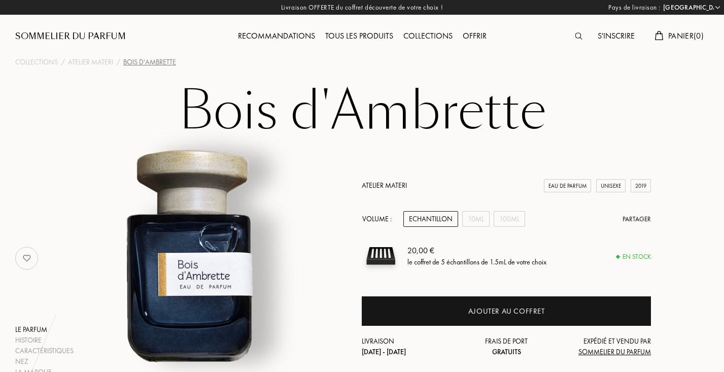
select select "FR"
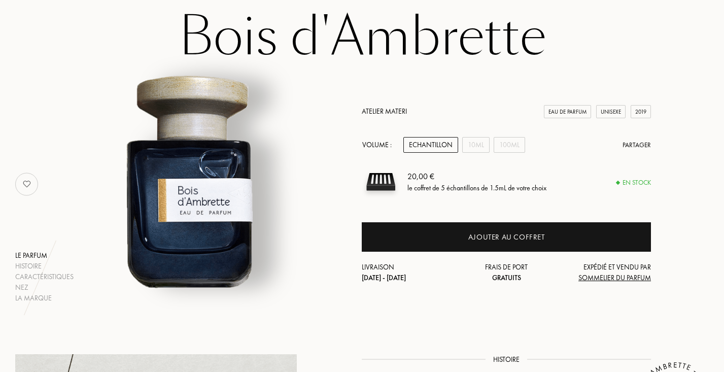
scroll to position [80, 0]
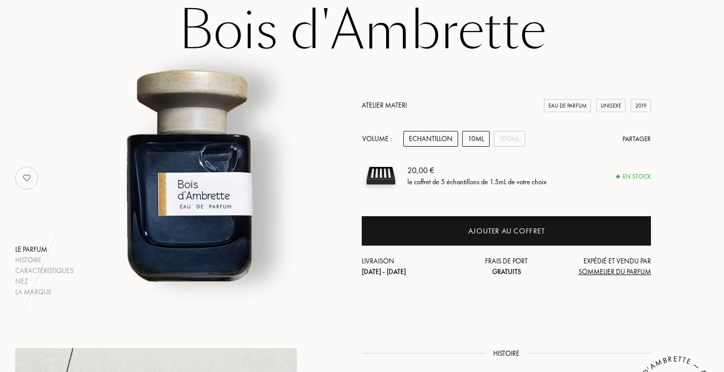
click at [470, 139] on div "10mL" at bounding box center [475, 139] width 27 height 16
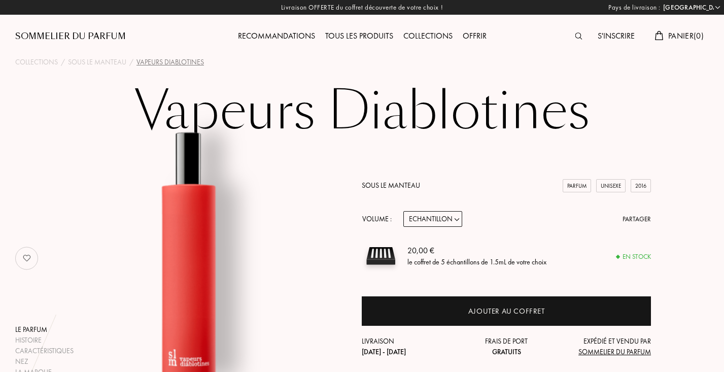
select select "FR"
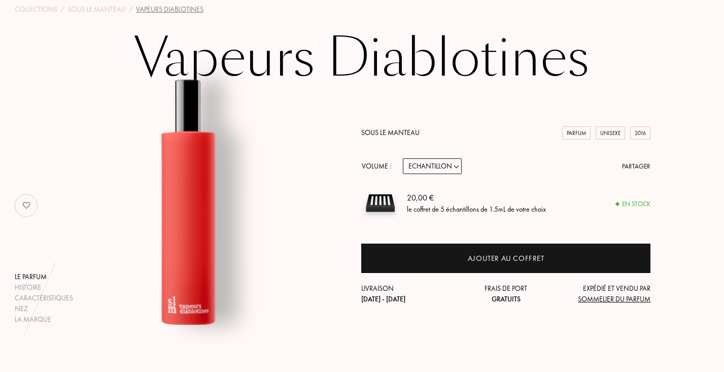
scroll to position [55, 1]
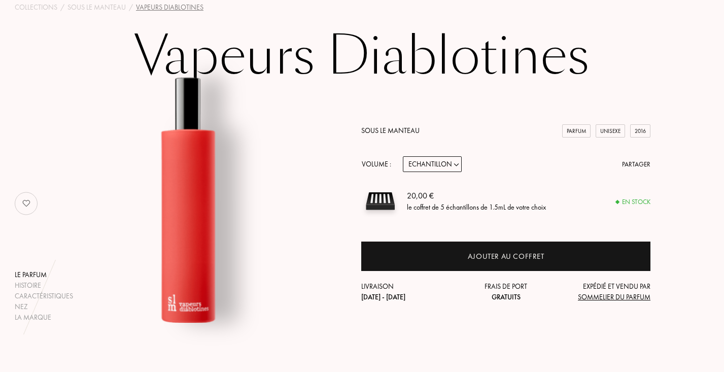
click at [443, 168] on select "Echantillon 14mL 50mL 100mL" at bounding box center [432, 164] width 59 height 16
select select "1"
click at [429, 161] on select "Echantillon 14mL 50mL 100mL" at bounding box center [432, 164] width 59 height 16
select select "2"
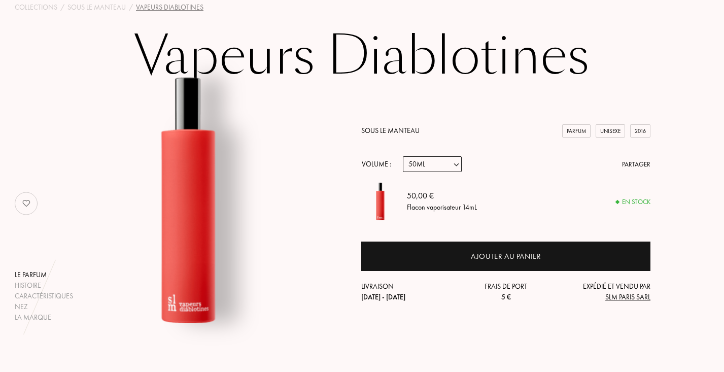
select select "2"
click at [428, 166] on select "Echantillon 14mL 50mL 100mL" at bounding box center [432, 164] width 59 height 16
select select "1"
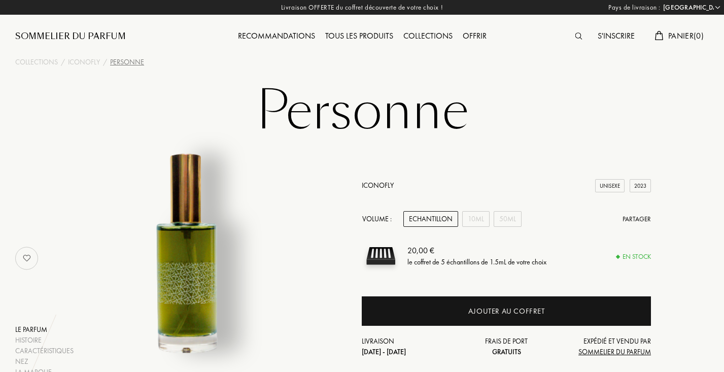
select select "FR"
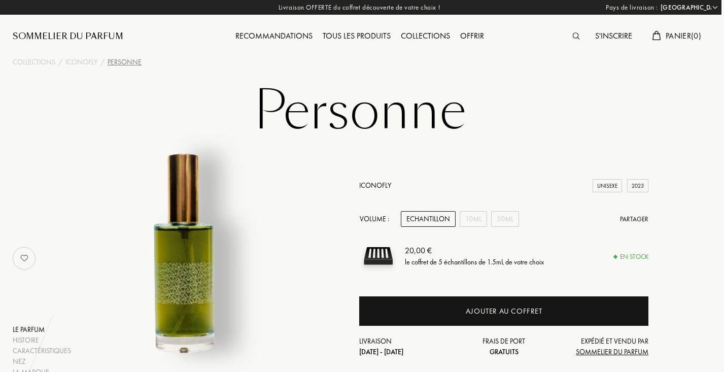
scroll to position [0, 3]
click at [329, 109] on h1 "Personne" at bounding box center [360, 111] width 508 height 56
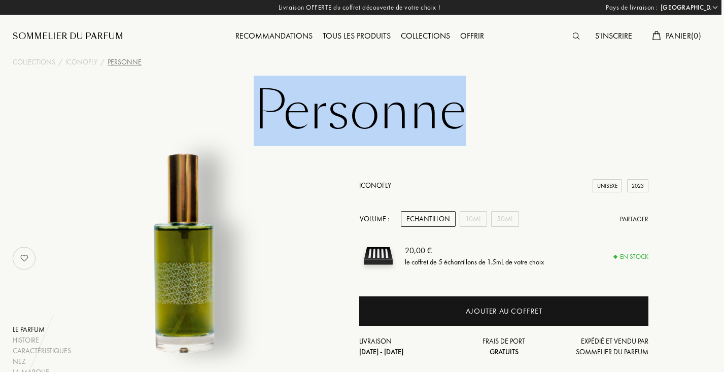
click at [329, 109] on h1 "Personne" at bounding box center [360, 111] width 508 height 56
copy h1 "Personne"
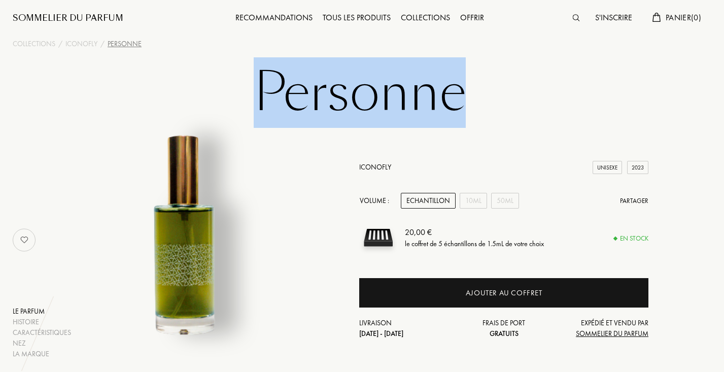
scroll to position [20, 3]
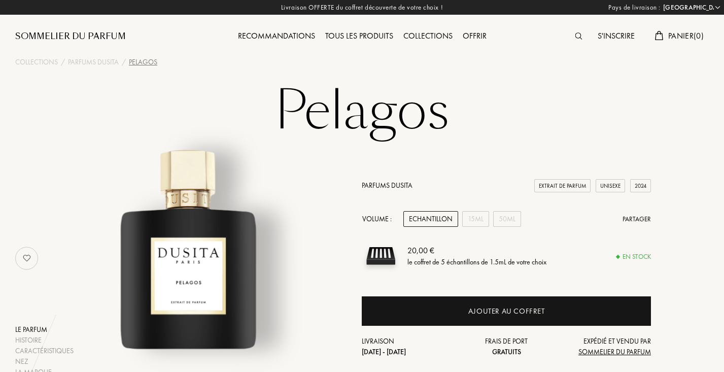
select select "FR"
click at [327, 7] on div "Livraison OFFERTE du coffret découverte de votre choix ! [GEOGRAPHIC_DATA] : [G…" at bounding box center [362, 7] width 724 height 15
click at [596, 8] on div "Livraison OFFERTE du coffret découverte de votre choix ! [GEOGRAPHIC_DATA] : [G…" at bounding box center [362, 7] width 724 height 15
click at [586, 9] on div "Livraison OFFERTE du coffret découverte de votre choix ! [GEOGRAPHIC_DATA] : [G…" at bounding box center [362, 7] width 724 height 15
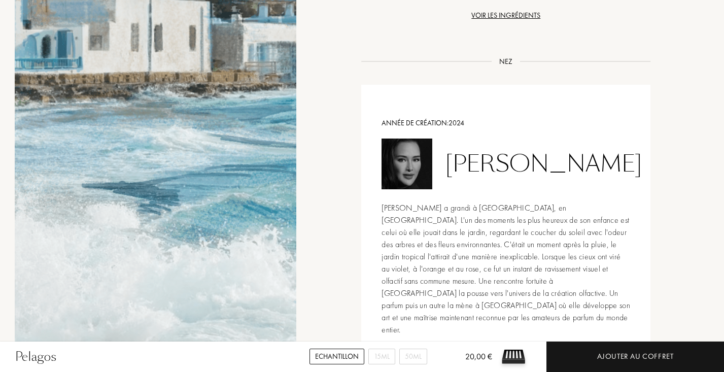
scroll to position [1095, 1]
